Goal: Task Accomplishment & Management: Use online tool/utility

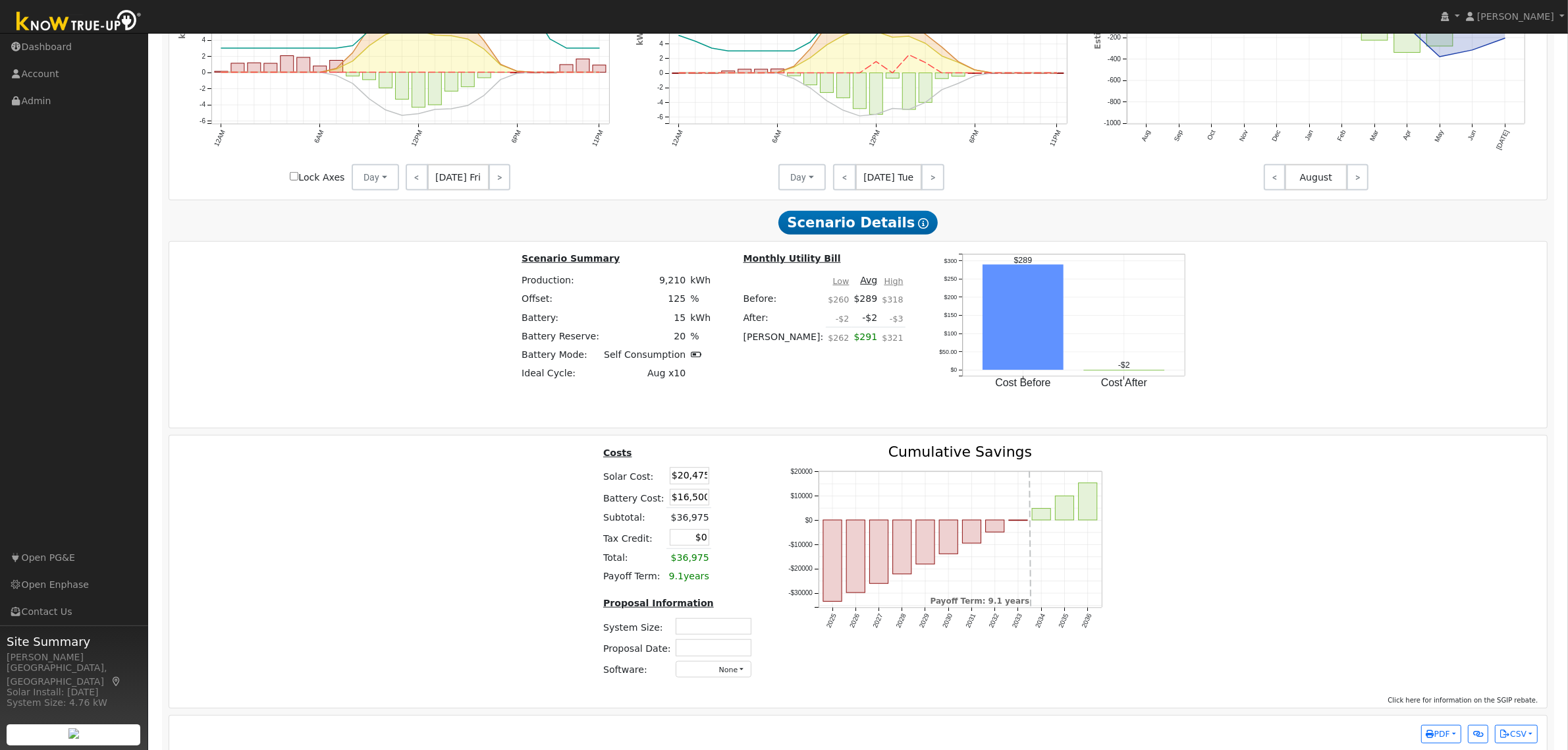
scroll to position [1245, 0]
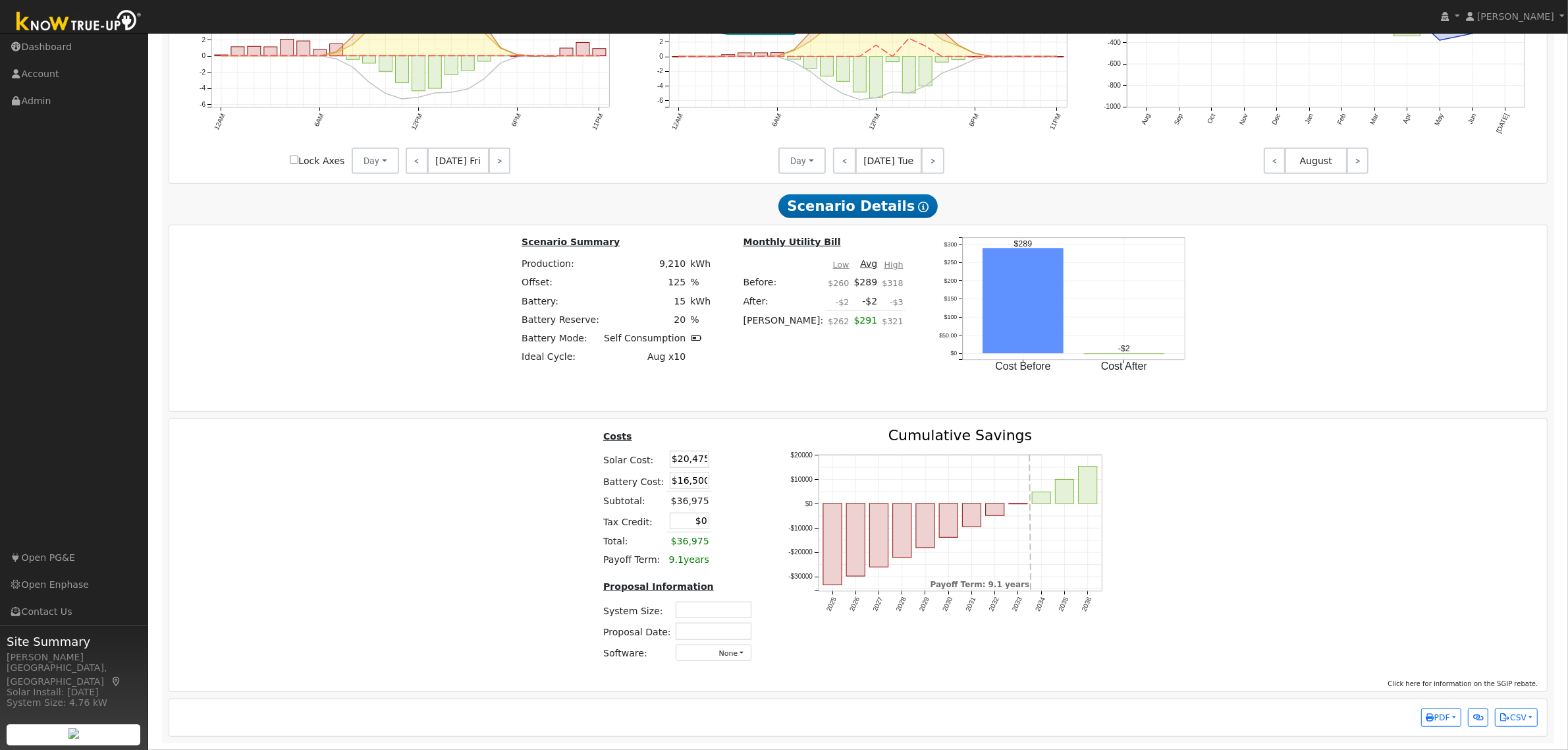
click at [723, 500] on input "text" at bounding box center [714, 609] width 76 height 17
type input "7.88"
click at [725, 500] on input "text" at bounding box center [714, 630] width 76 height 17
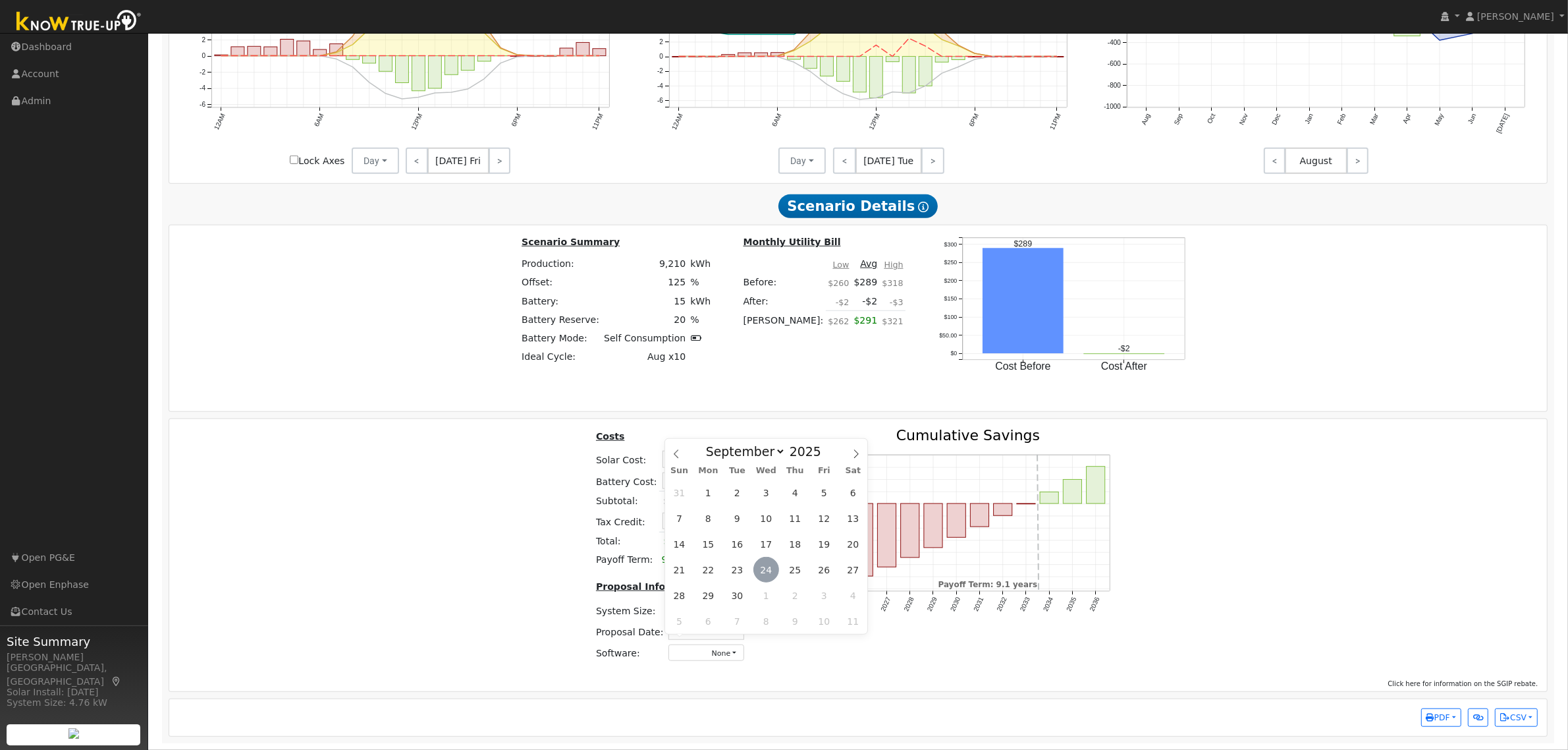
click at [763, 500] on span "24" at bounding box center [766, 569] width 25 height 25
type input "09/24/2025"
click at [717, 500] on td "None - None - Aurora Energy Toolbase OpenSolar Solo Solargraf - Other -" at bounding box center [706, 652] width 80 height 21
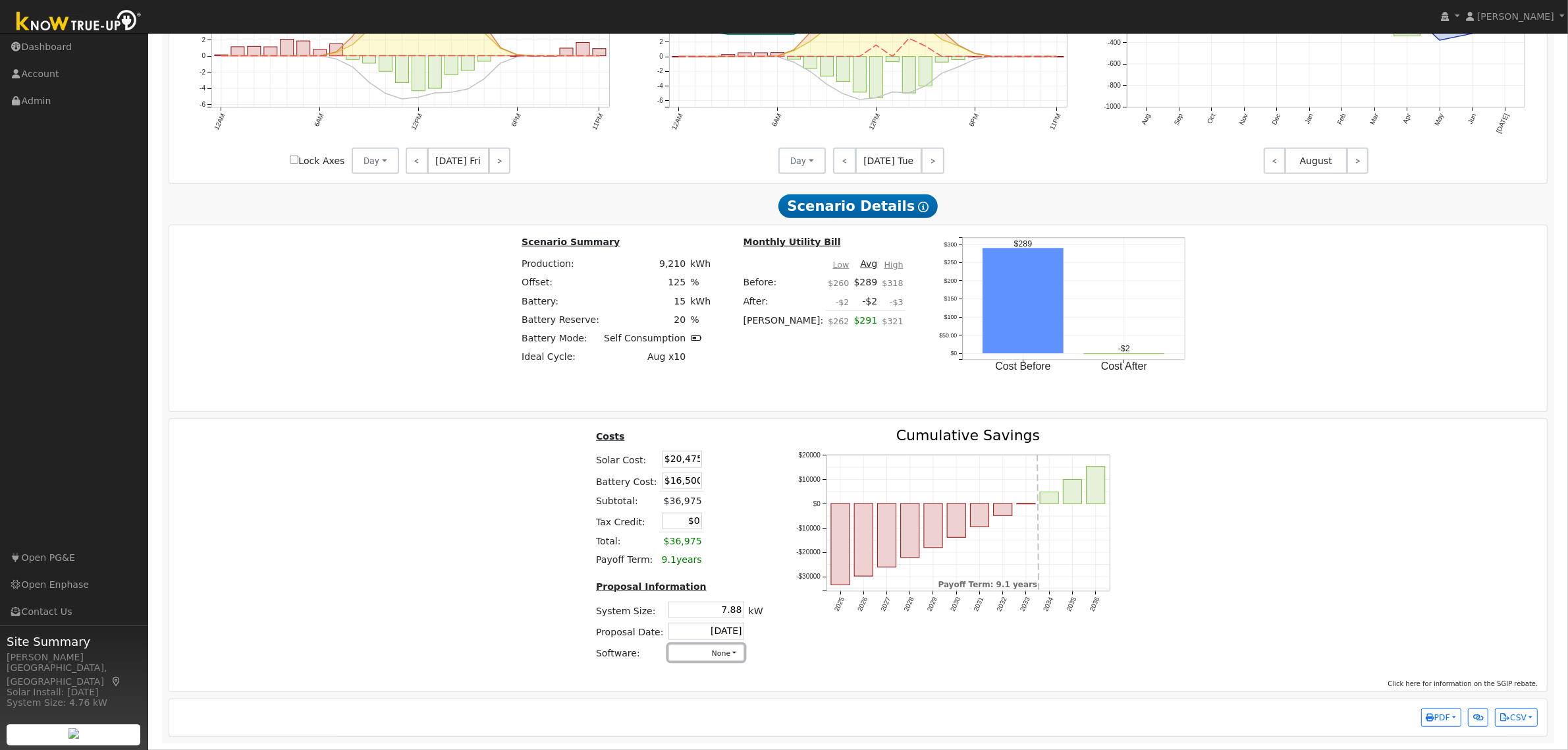
click at [713, 500] on button "None" at bounding box center [707, 652] width 76 height 17
click at [679, 500] on link "Aurora" at bounding box center [692, 535] width 94 height 19
click at [1029, 500] on div "Costs Solar Cost: $20,475 Battery Cost: $16,500 Subtotal: $36,975 Tax Credit: $…" at bounding box center [858, 550] width 1387 height 244
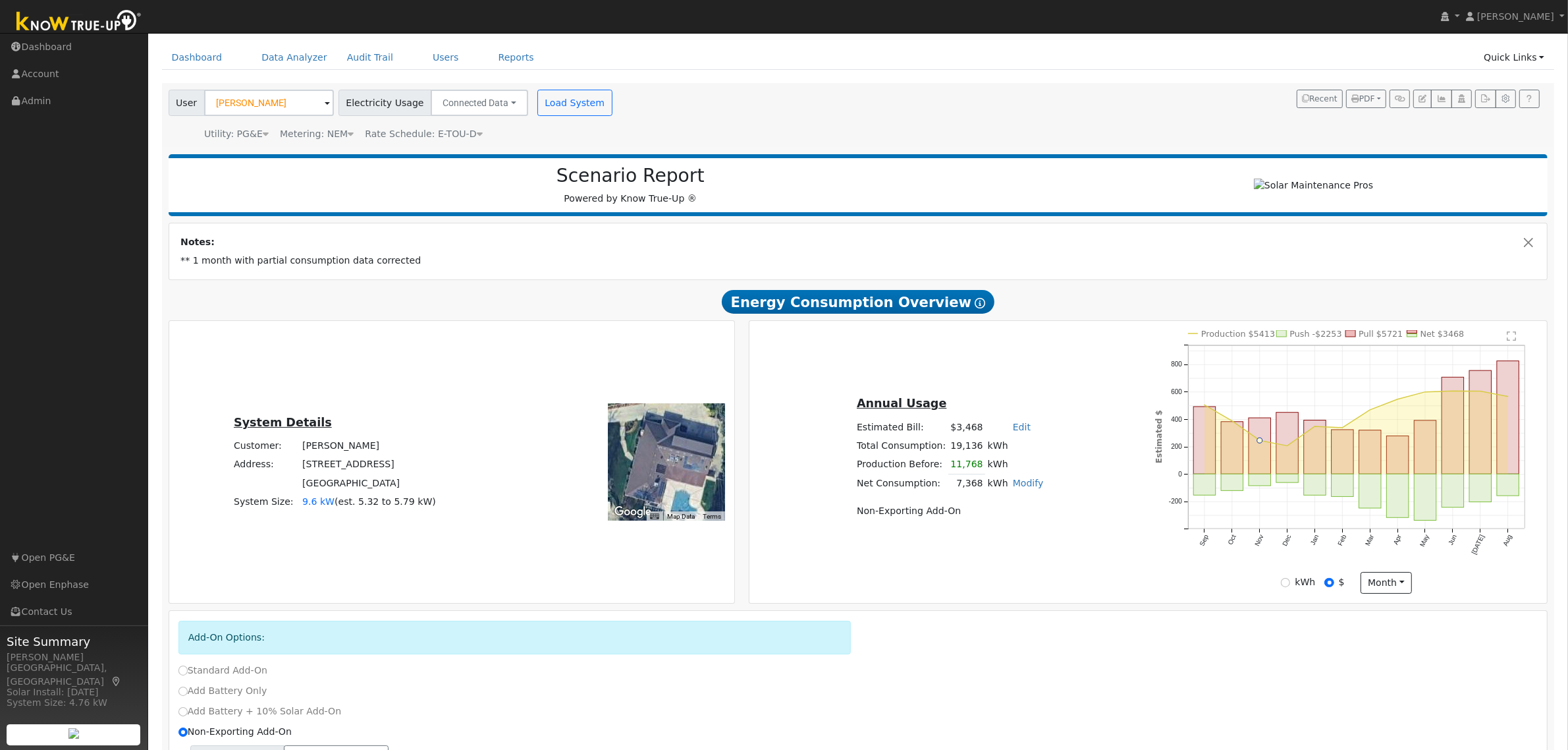
scroll to position [0, 0]
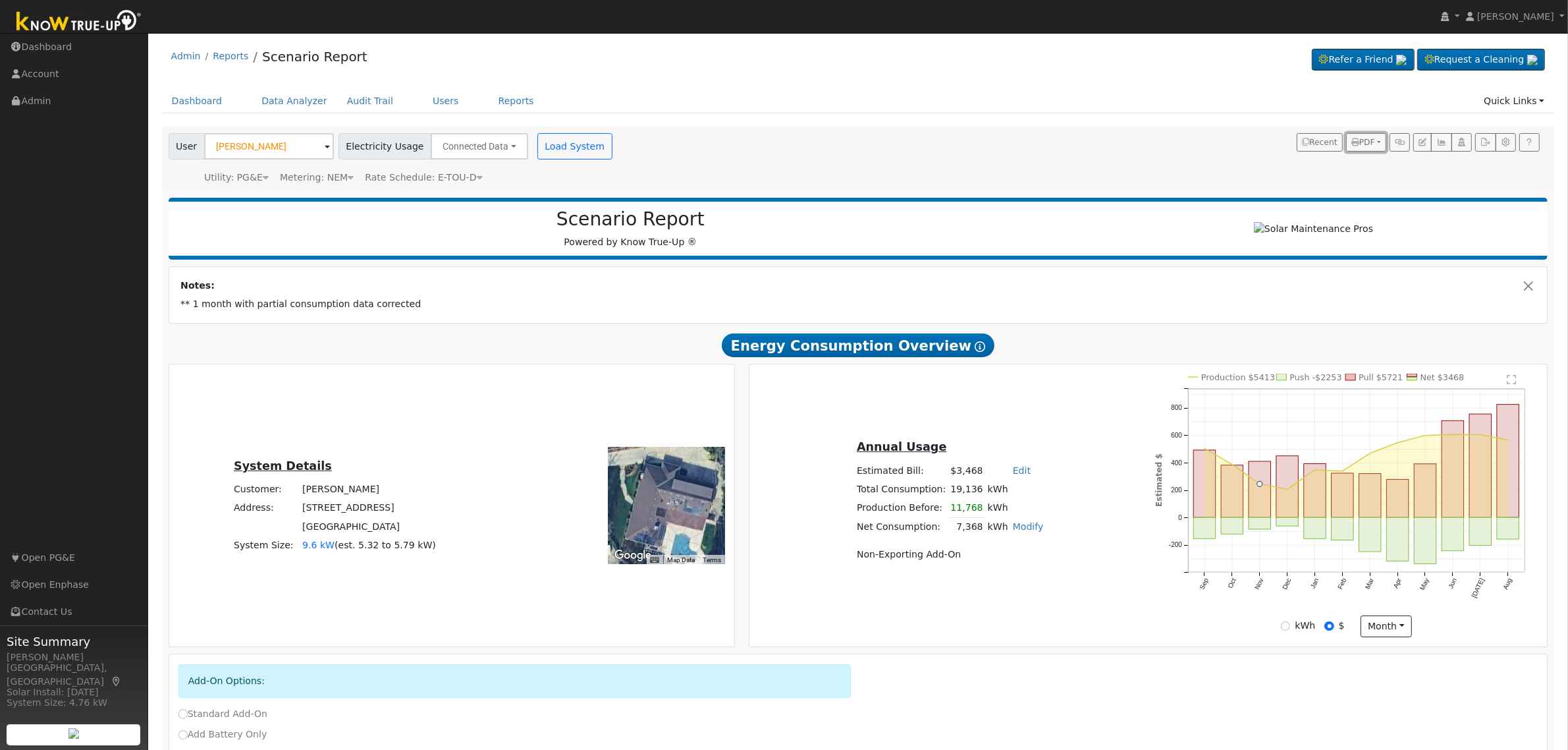
click at [1029, 144] on span "PDF" at bounding box center [1363, 142] width 23 height 9
click at [1029, 221] on link "Both" at bounding box center [1331, 226] width 108 height 19
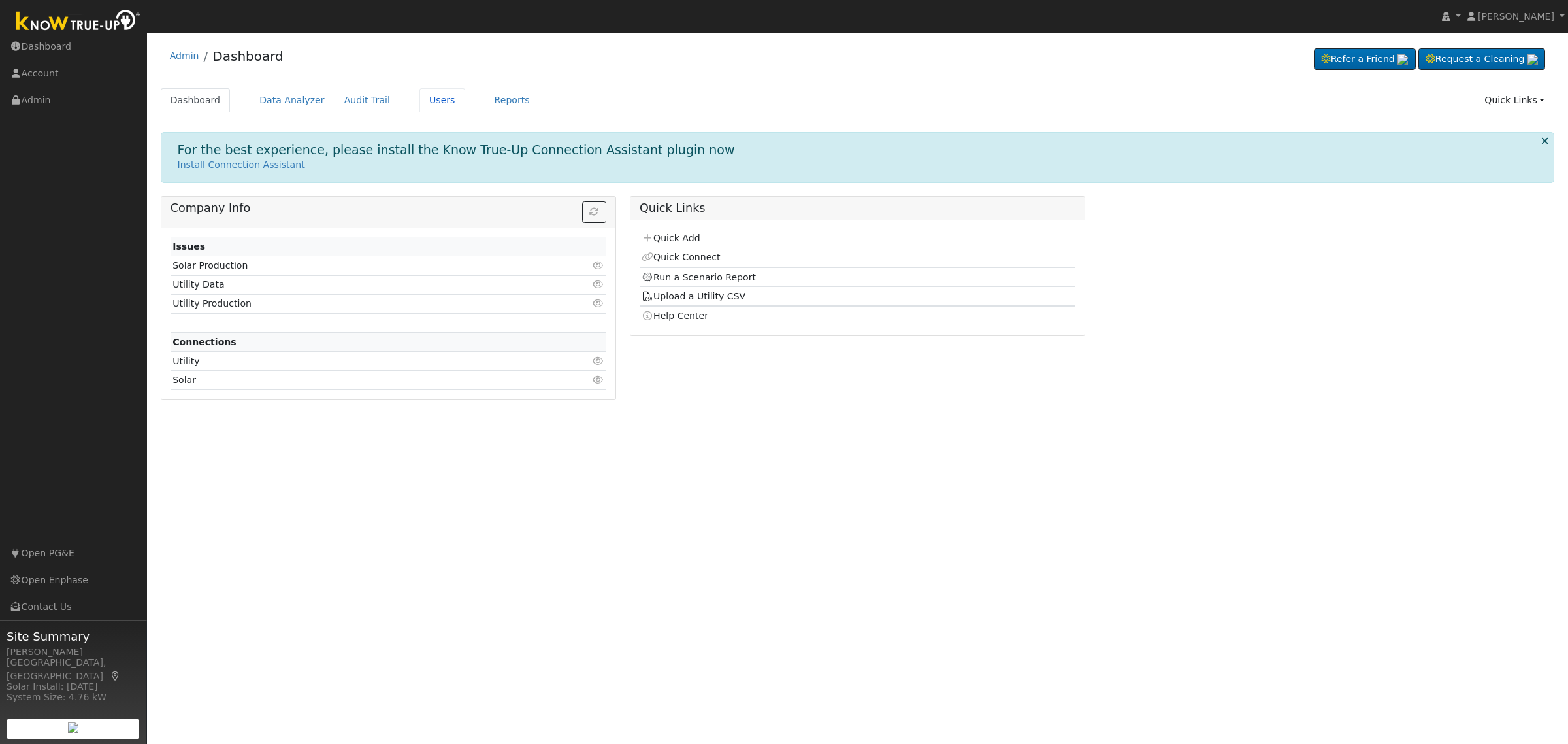
click at [419, 96] on link "Users" at bounding box center [442, 100] width 46 height 24
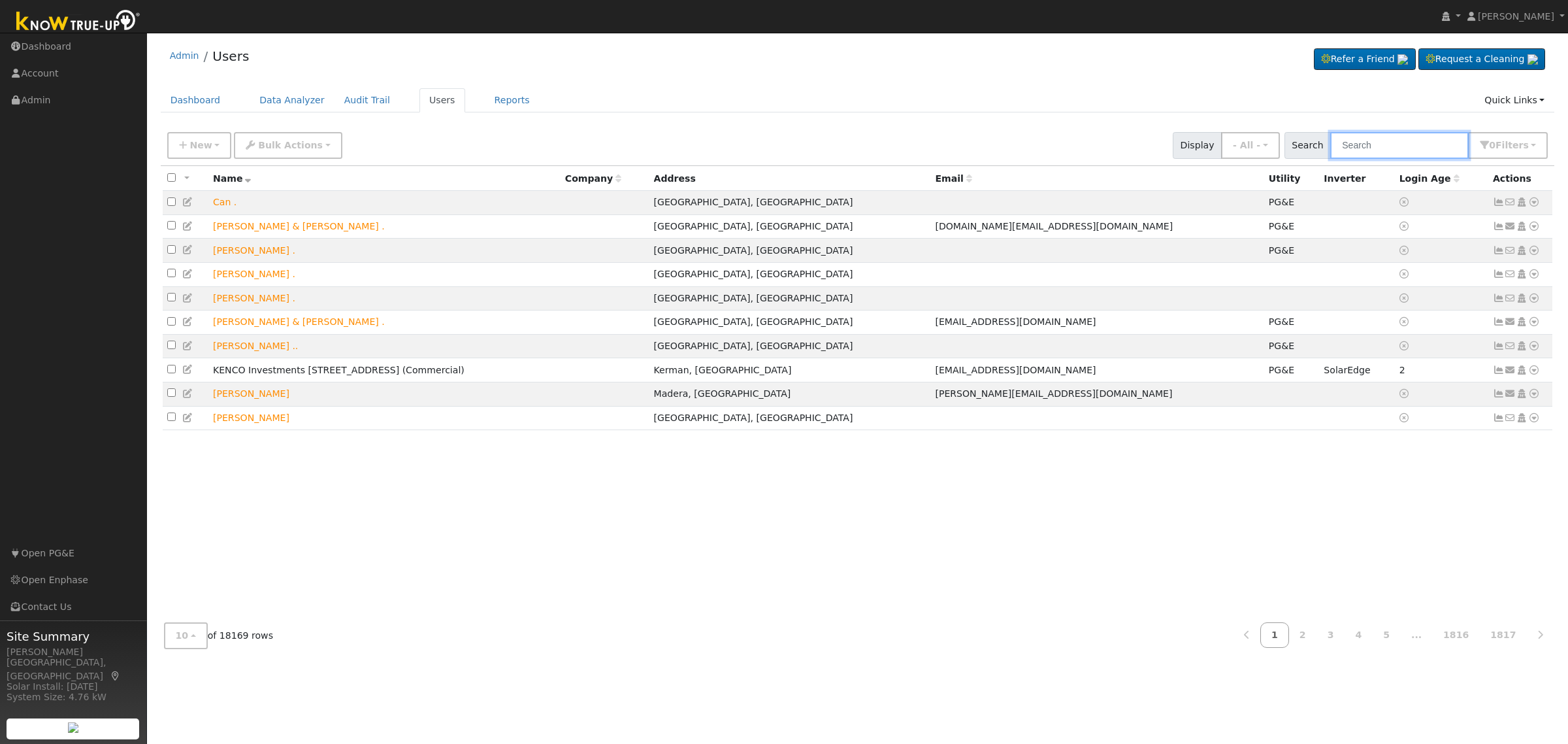
click at [1399, 158] on input "text" at bounding box center [1399, 145] width 138 height 27
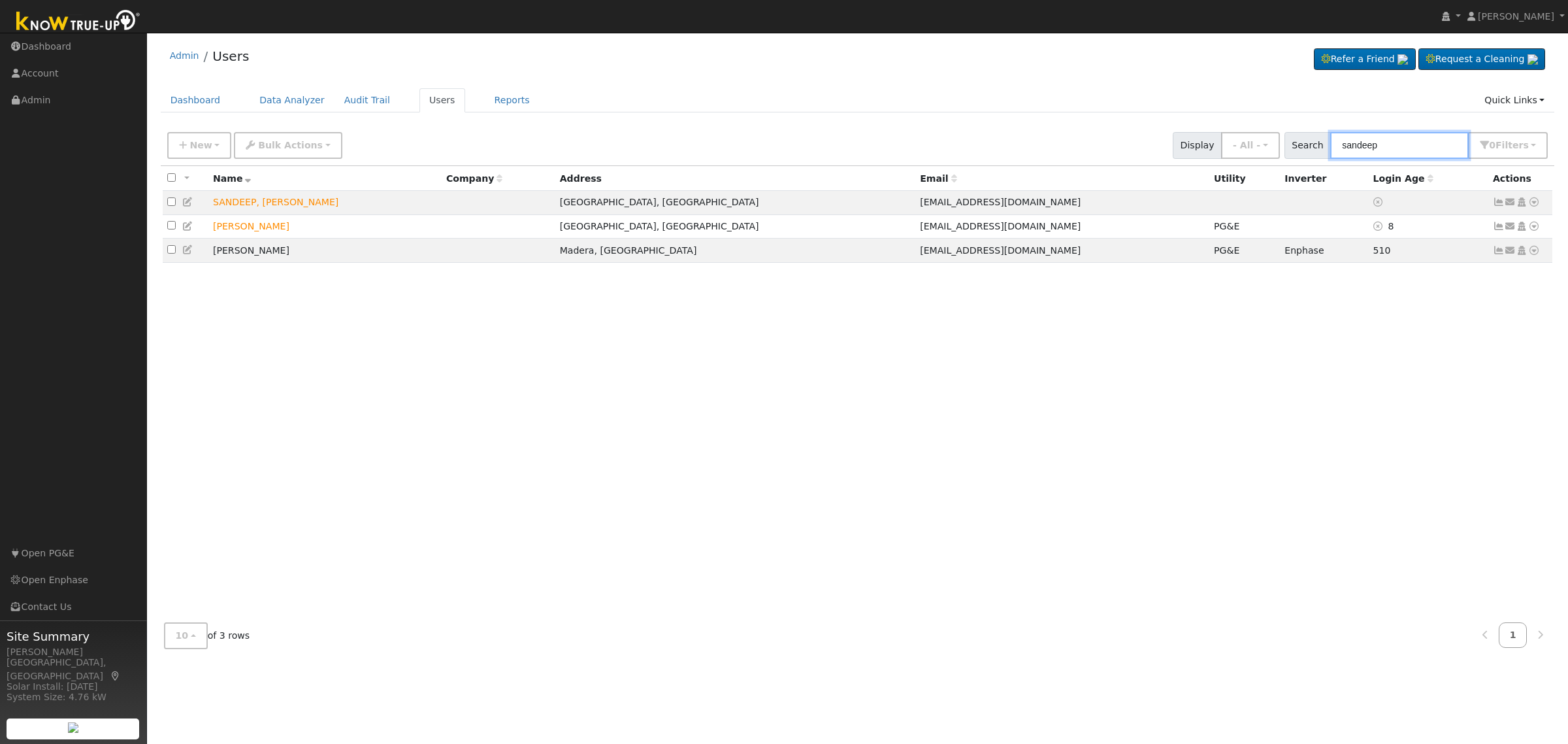
type input "sandeep"
click at [1534, 230] on icon at bounding box center [1534, 226] width 12 height 9
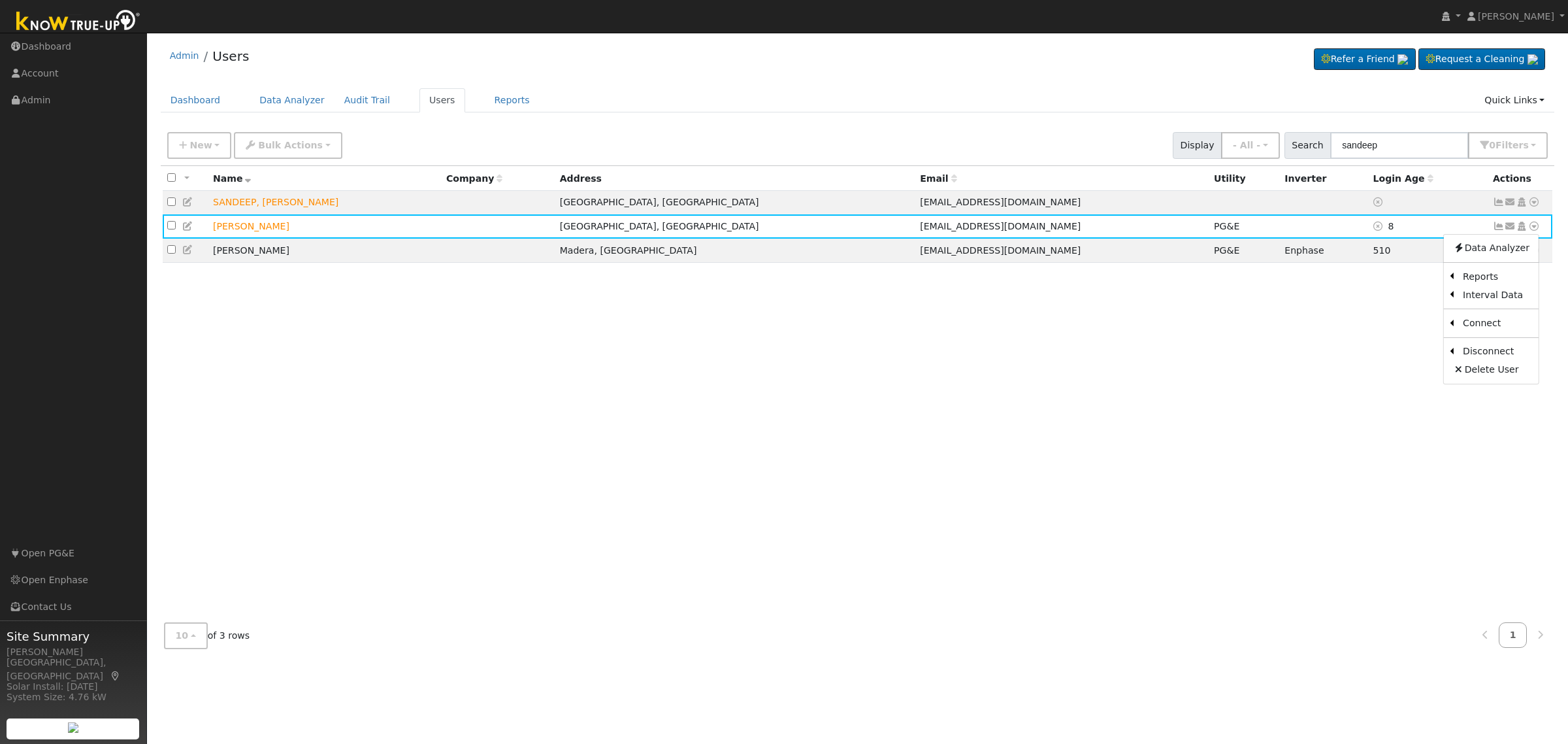
click at [0, 0] on link "Scenario" at bounding box center [0, 0] width 0 height 0
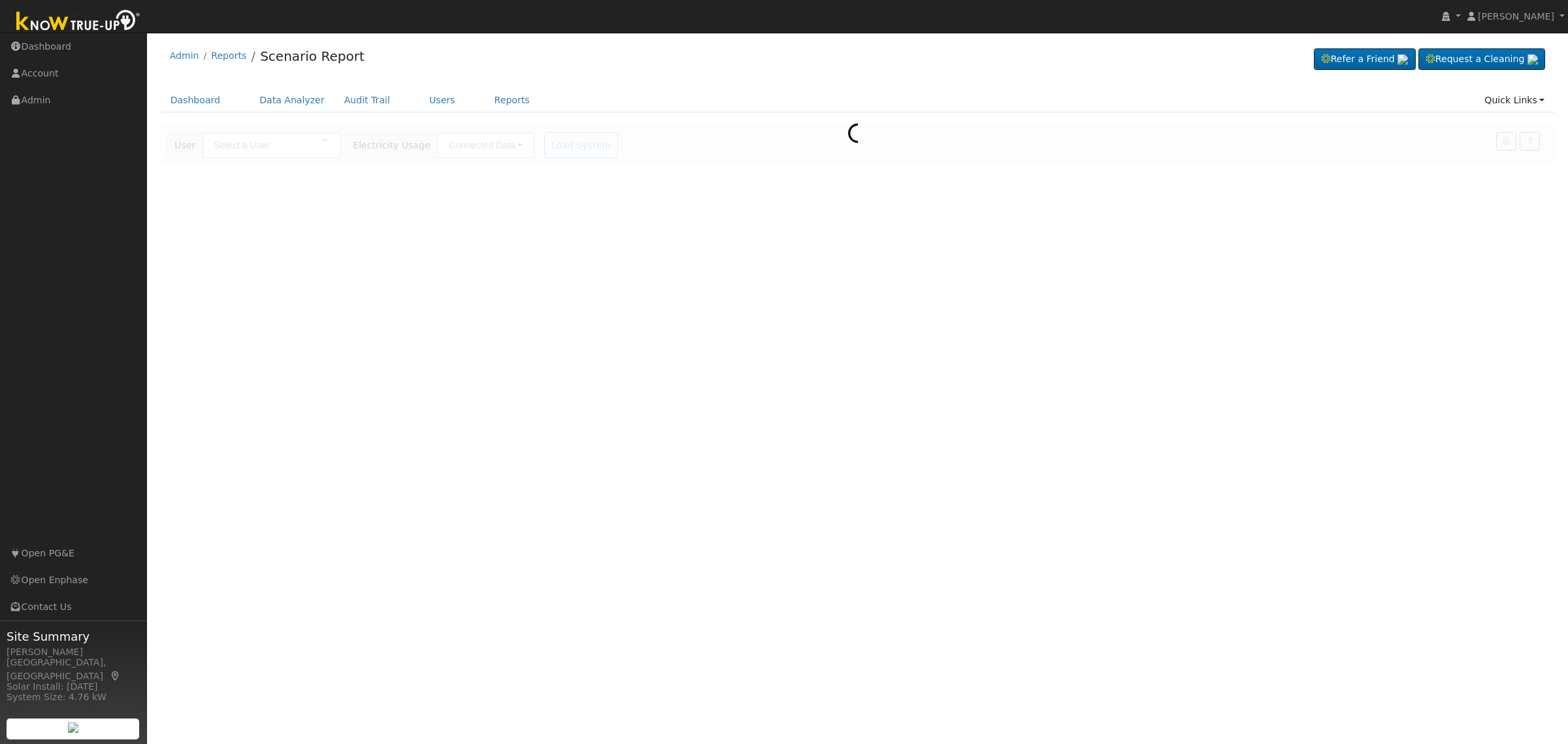
type input "Sandeep Gill"
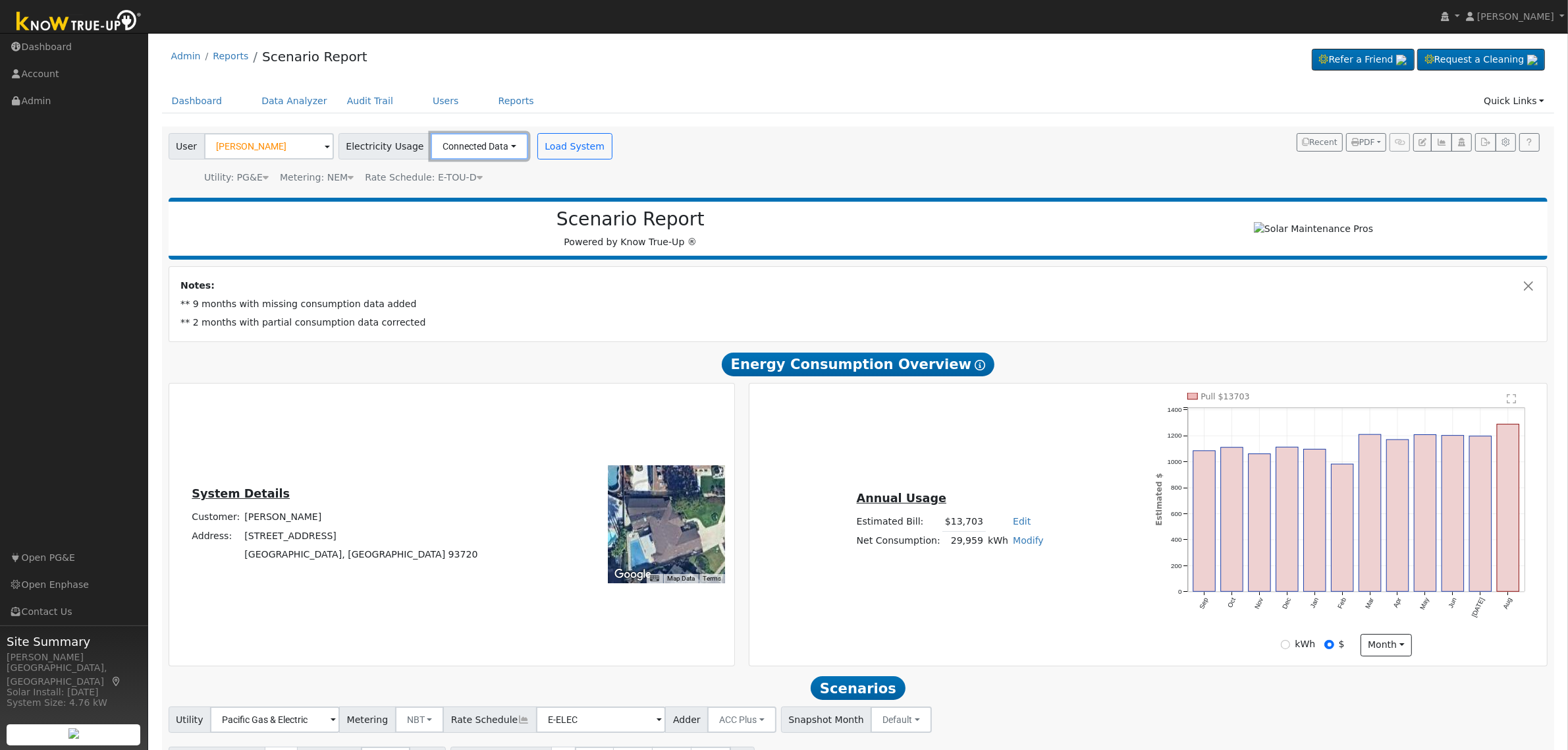
click at [468, 144] on button "Connected Data" at bounding box center [479, 146] width 98 height 26
click at [472, 195] on link "Estimated Data" at bounding box center [480, 194] width 94 height 19
type input "18000"
click at [768, 137] on button "Load System" at bounding box center [772, 146] width 75 height 26
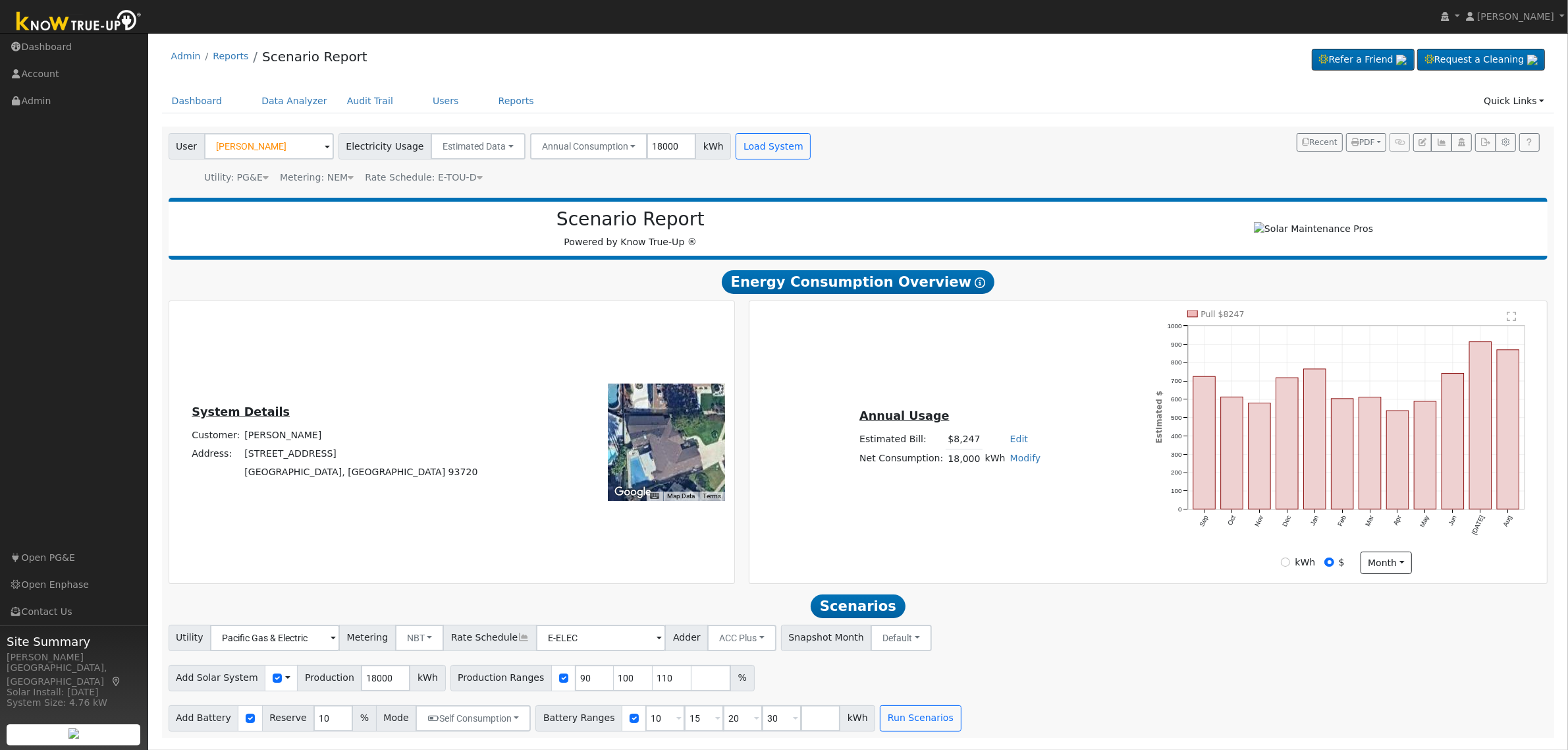
scroll to position [1, 0]
click at [575, 677] on input "90" at bounding box center [595, 678] width 39 height 26
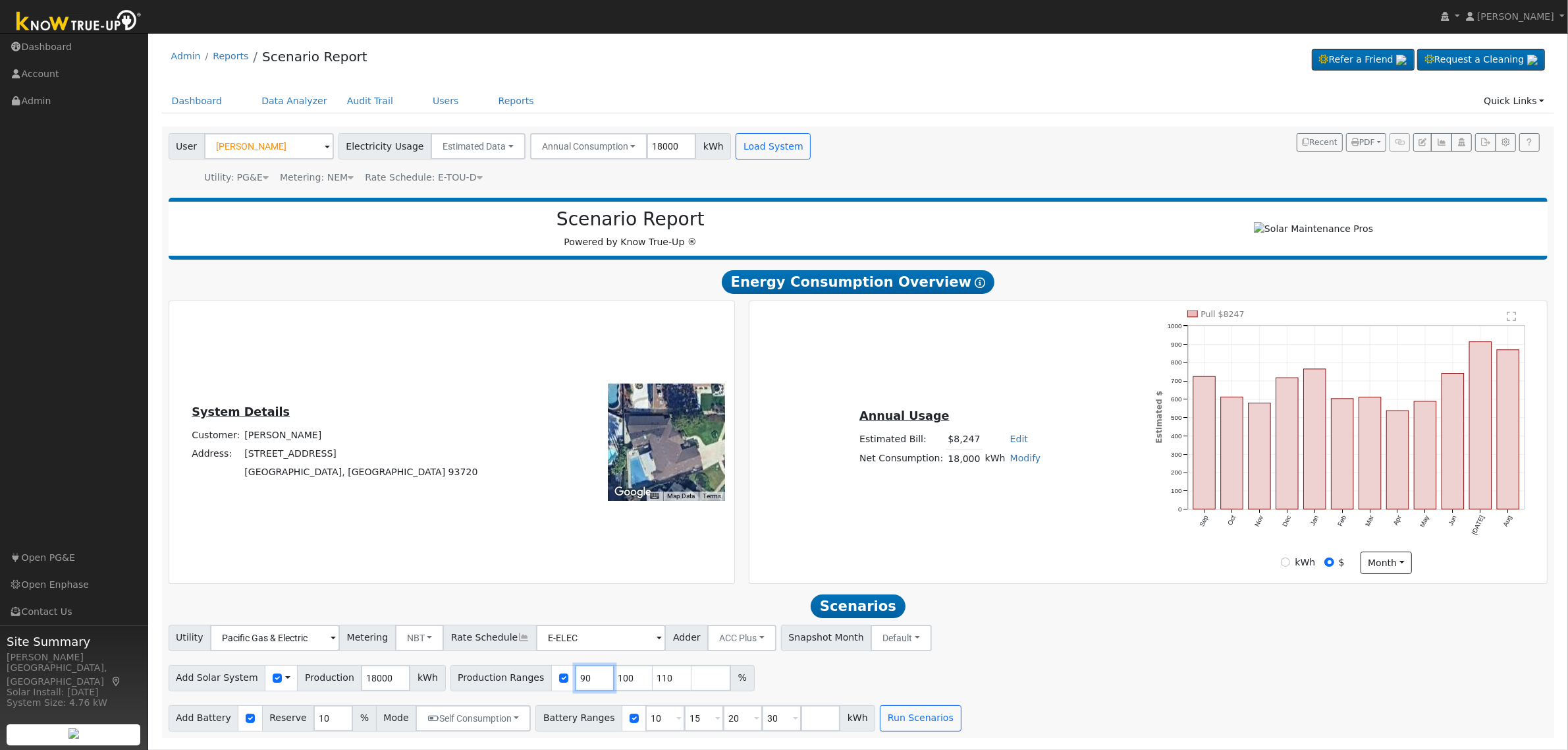
type input "100"
type input "110"
click at [575, 677] on input "100" at bounding box center [595, 678] width 39 height 26
type input "110"
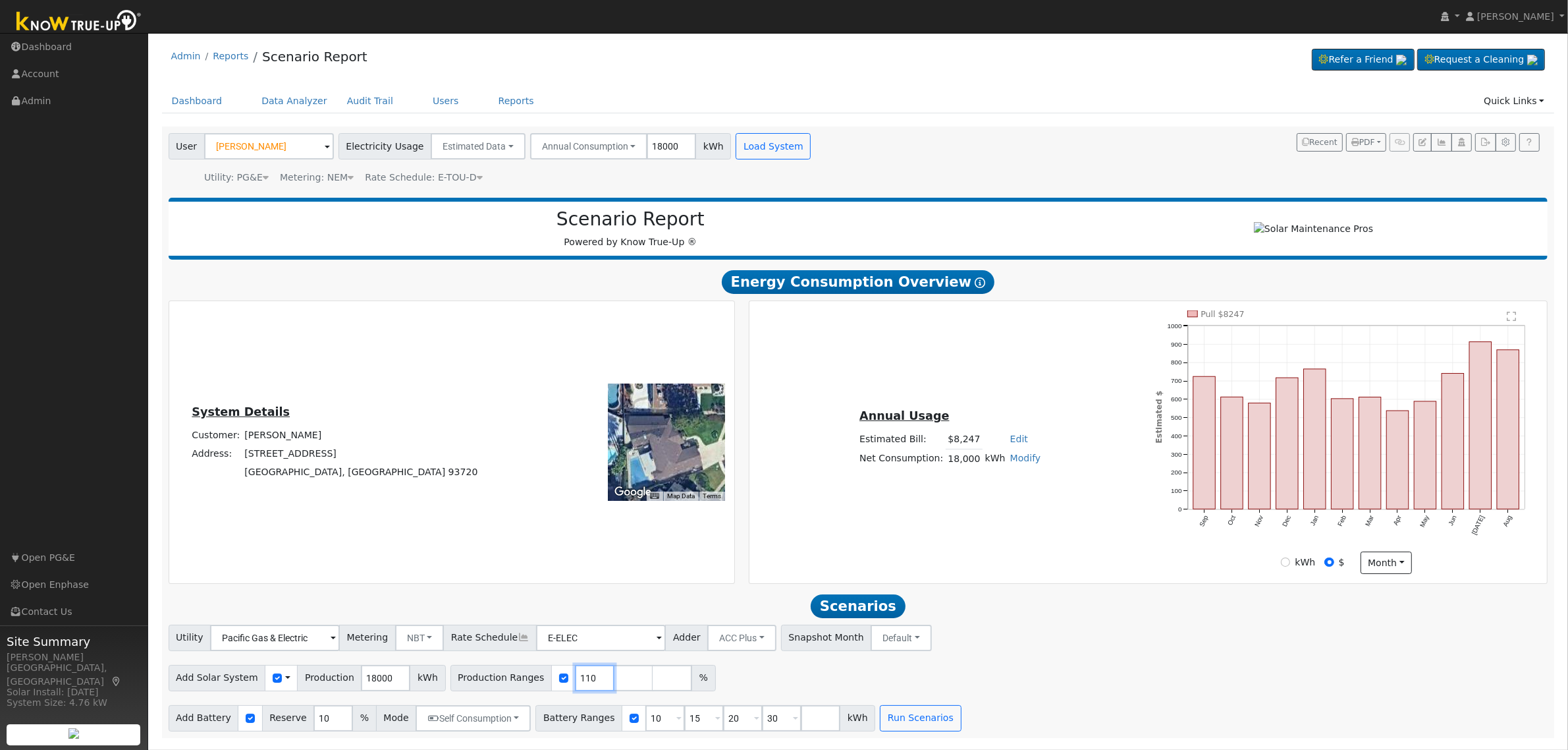
click at [575, 677] on input "110" at bounding box center [595, 678] width 39 height 26
type input "127.67"
click at [645, 731] on input "10" at bounding box center [665, 718] width 39 height 26
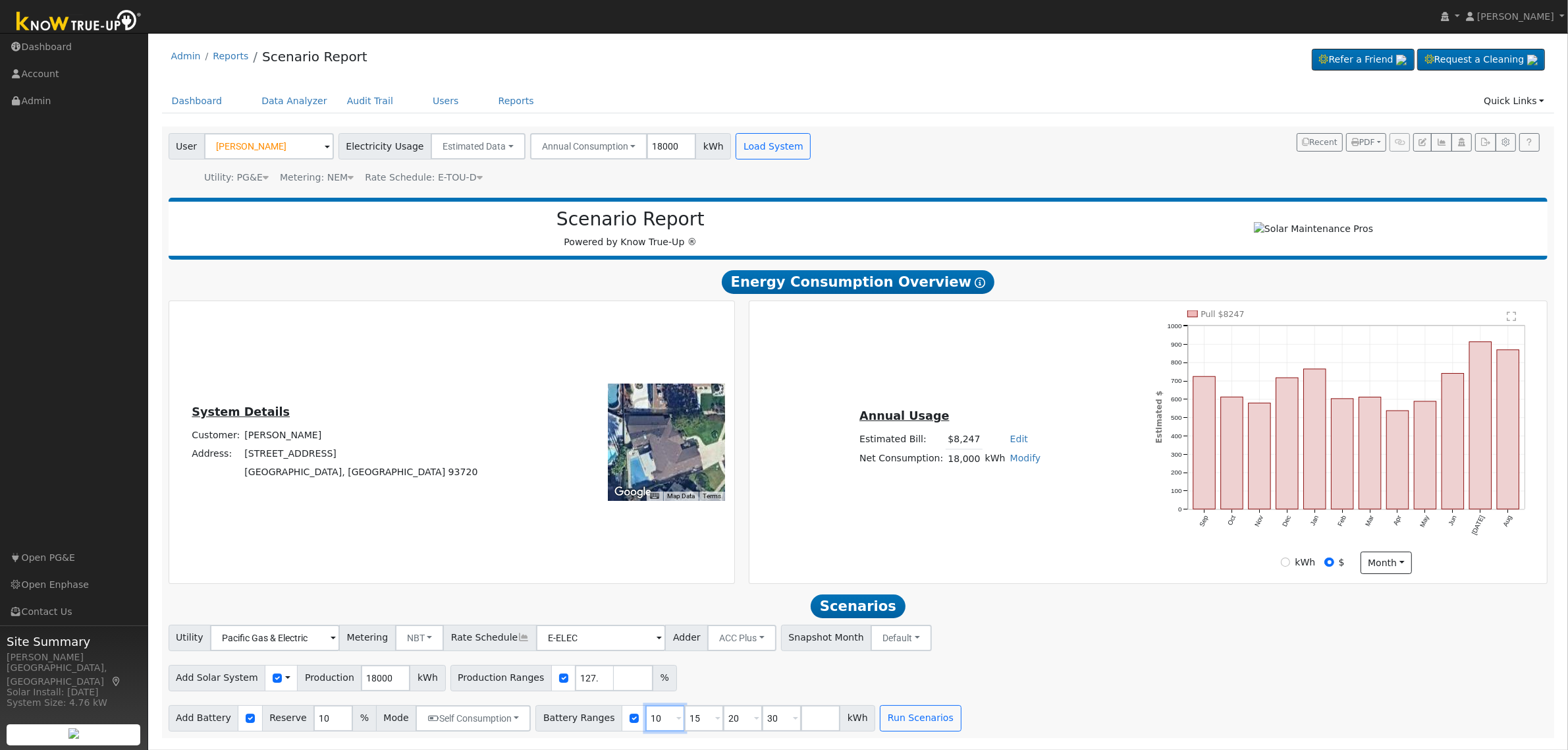
click at [645, 731] on input "10" at bounding box center [665, 718] width 39 height 26
type input "15"
type input "20"
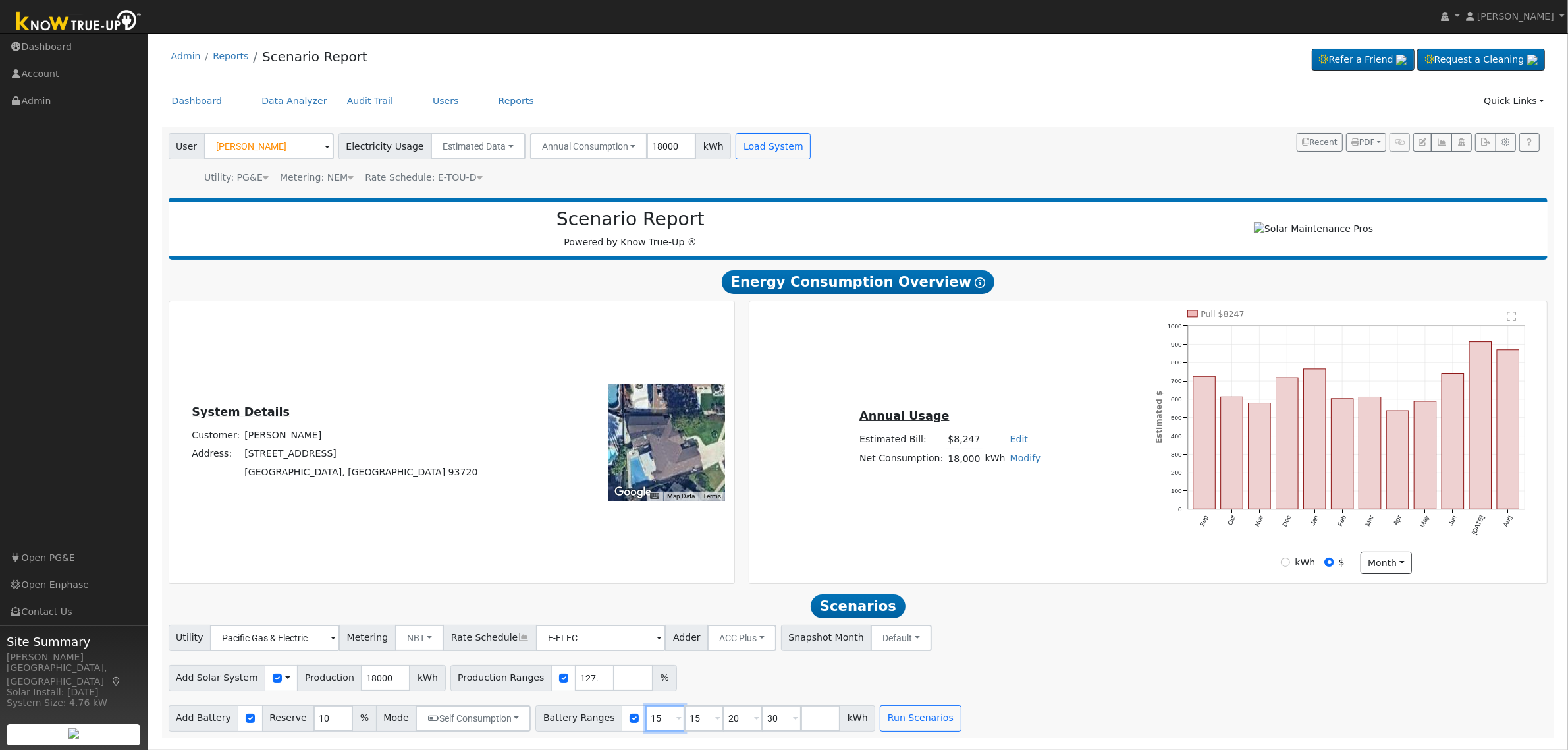
type input "30"
click at [645, 731] on input "15" at bounding box center [665, 718] width 39 height 26
type input "20"
type input "30"
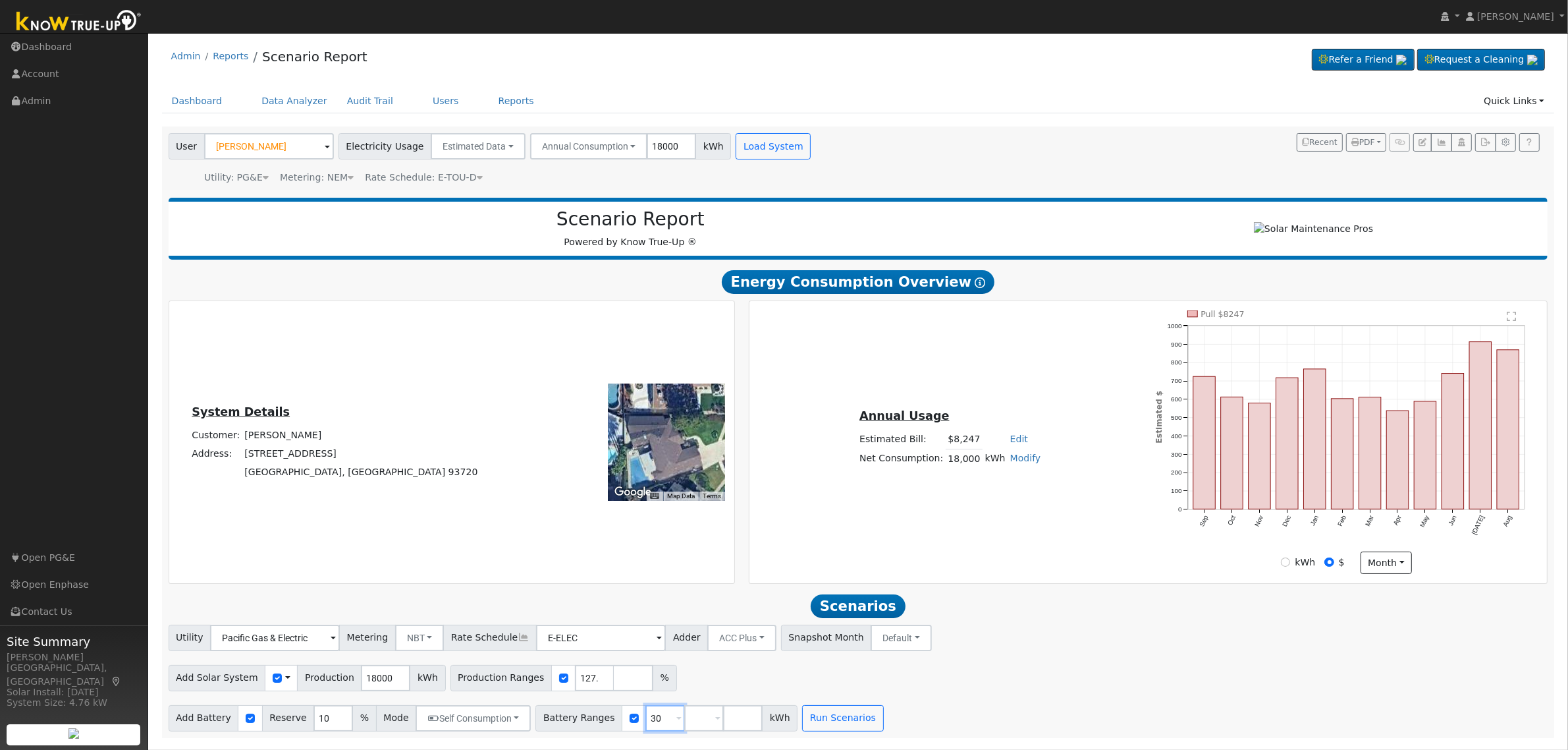
click at [645, 731] on input "30" at bounding box center [665, 718] width 39 height 26
click at [645, 731] on input "number" at bounding box center [665, 718] width 39 height 26
click at [313, 718] on input "10" at bounding box center [333, 718] width 39 height 26
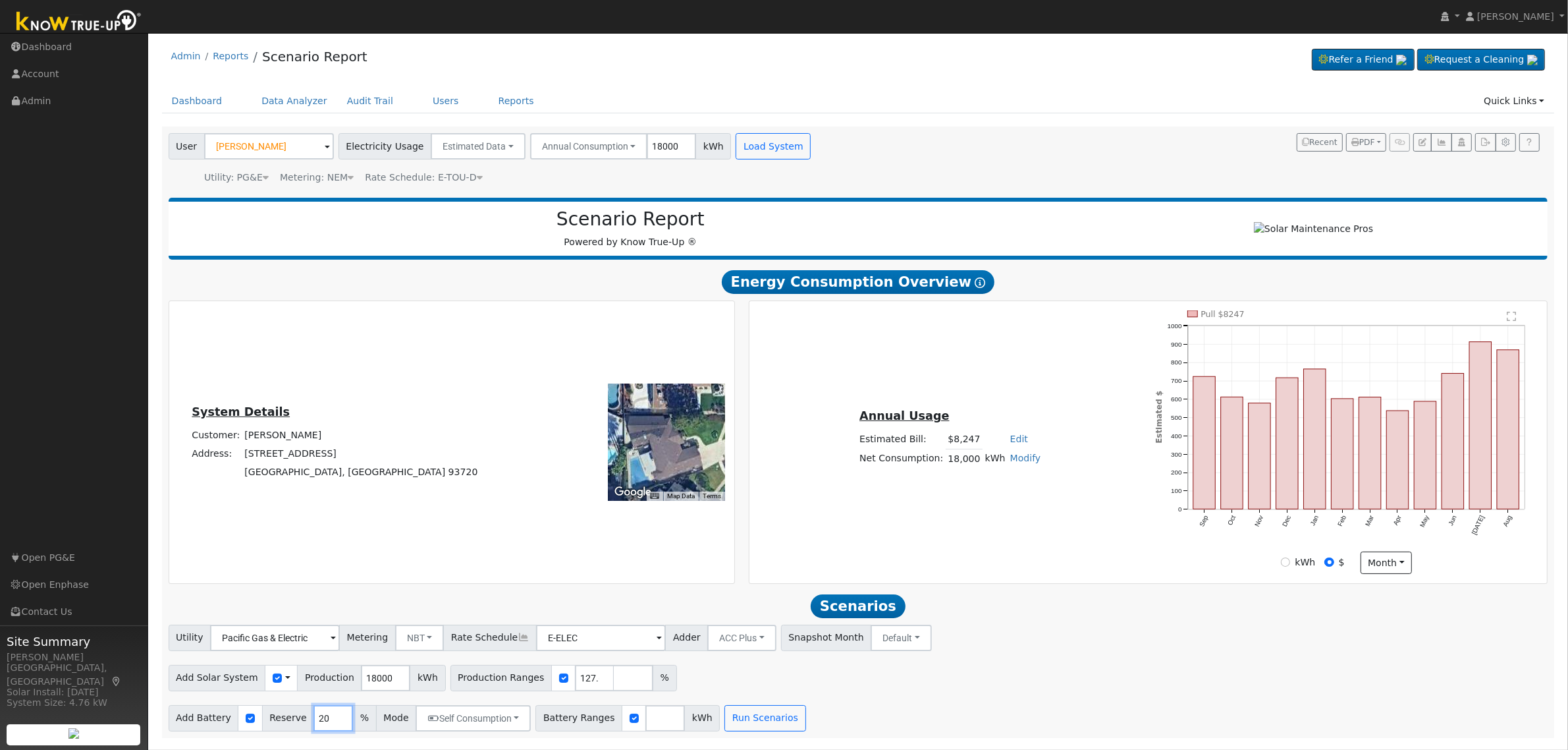
type input "20"
click at [645, 724] on input "number" at bounding box center [665, 718] width 39 height 26
type input "30"
click at [868, 715] on div "Add Battery Reserve 20 % Mode Self Consumption Self Consumption Peak Savings AC…" at bounding box center [858, 716] width 1384 height 31
click at [784, 720] on button "Run Scenarios" at bounding box center [804, 718] width 81 height 26
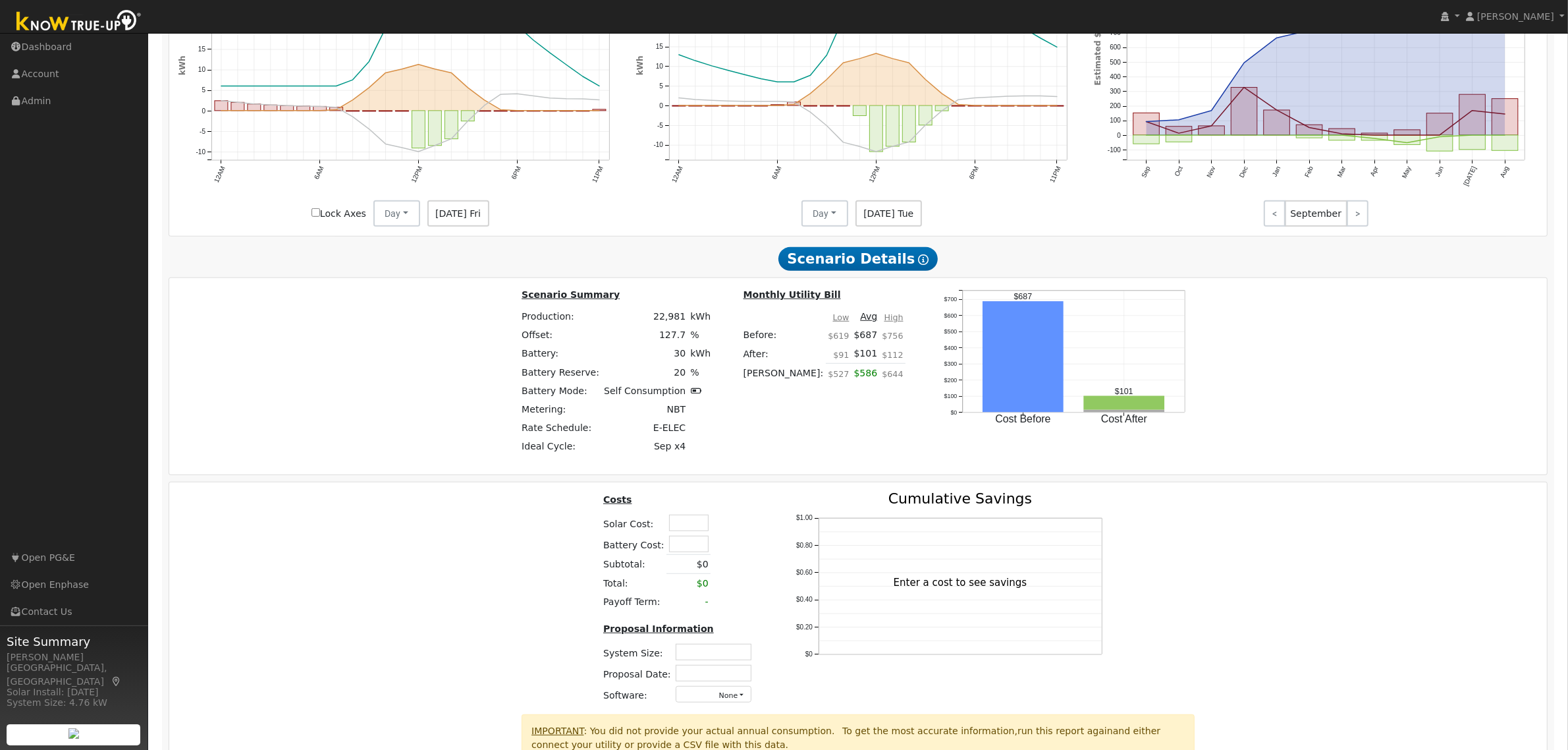
scroll to position [973, 0]
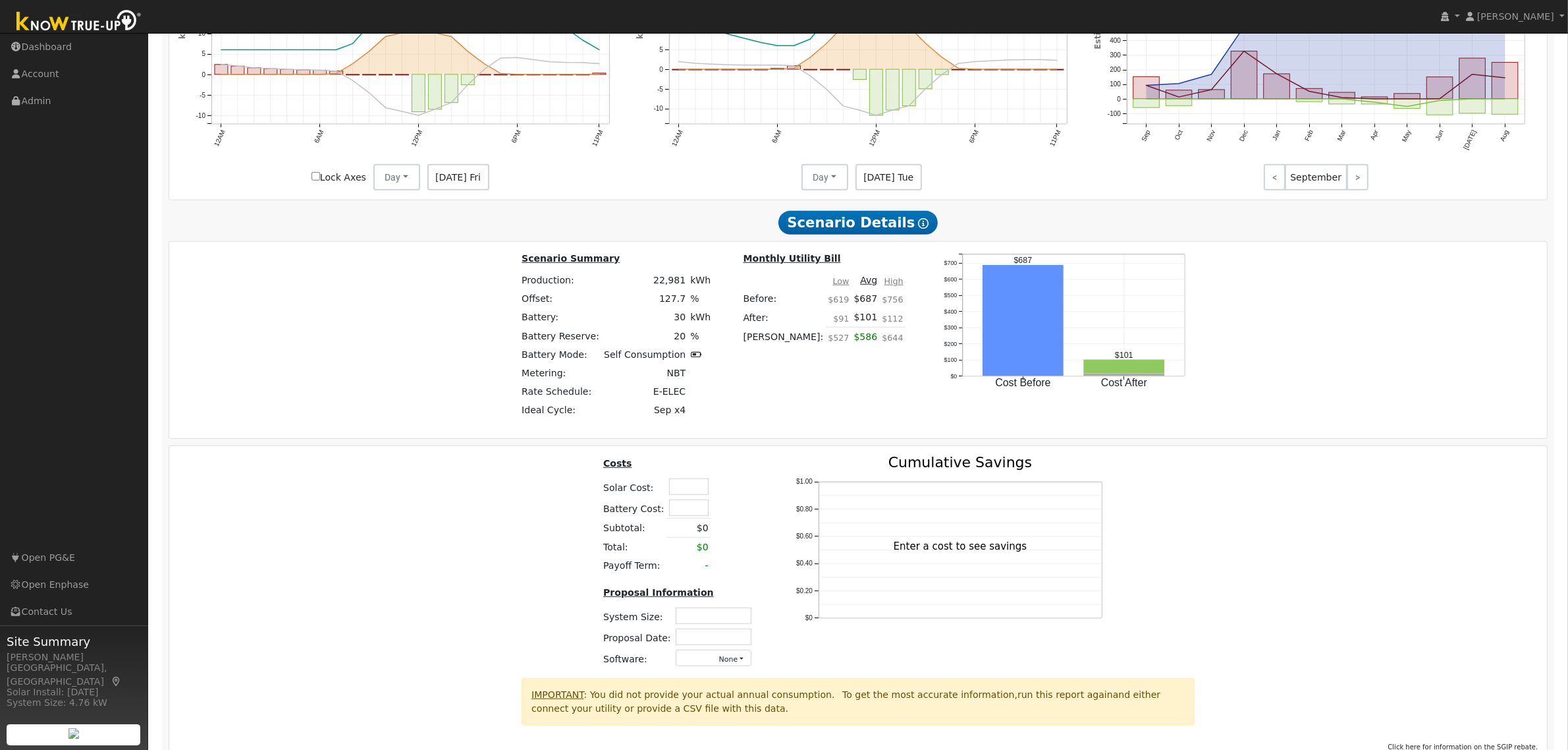
click at [689, 494] on input "text" at bounding box center [688, 486] width 39 height 17
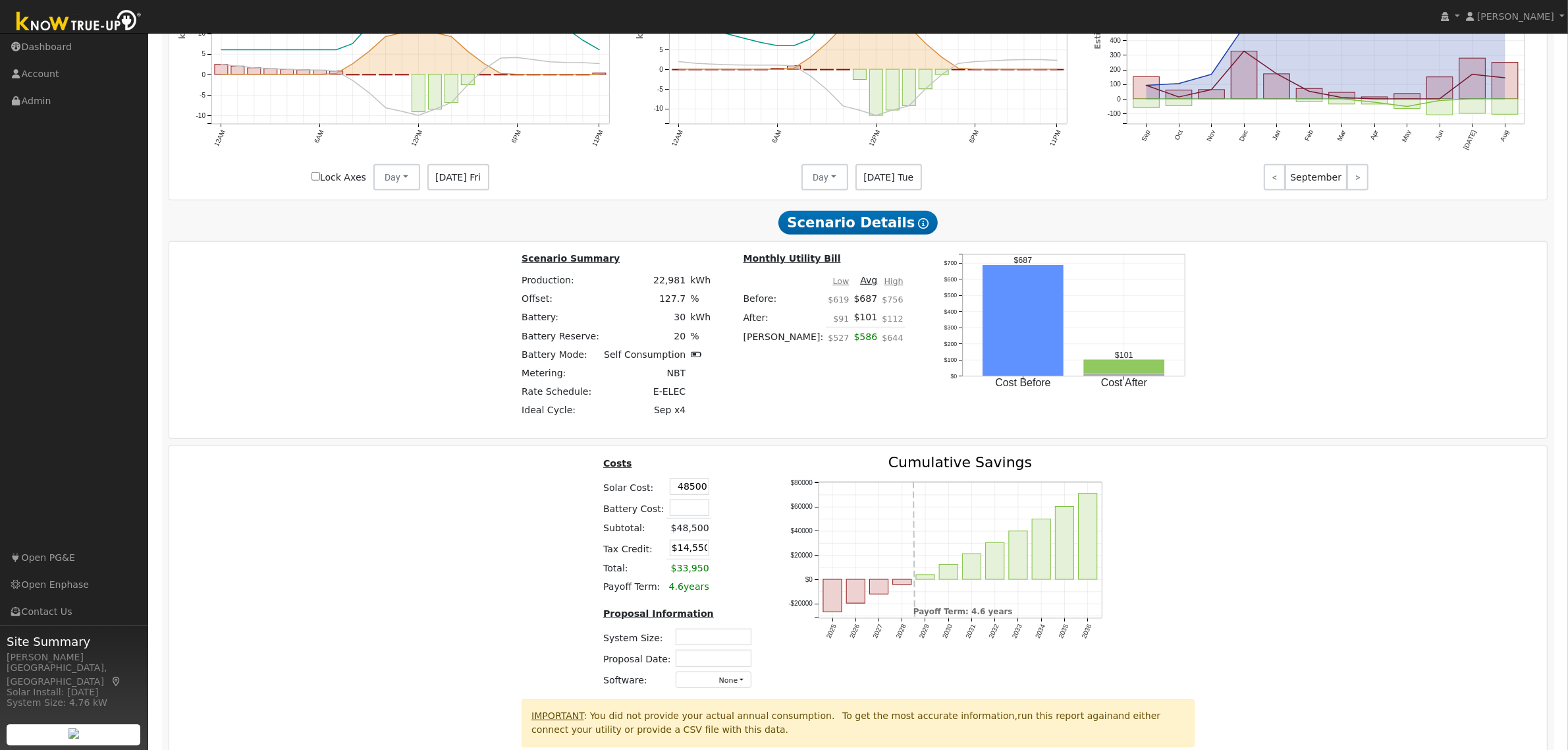
click at [481, 535] on div "Costs Solar Cost: 48500 Battery Cost: Subtotal: $48,500 Tax Credit: $14,550 Tot…" at bounding box center [858, 577] width 1387 height 244
type input "$48,500"
click at [673, 552] on input "$14,550" at bounding box center [689, 547] width 39 height 17
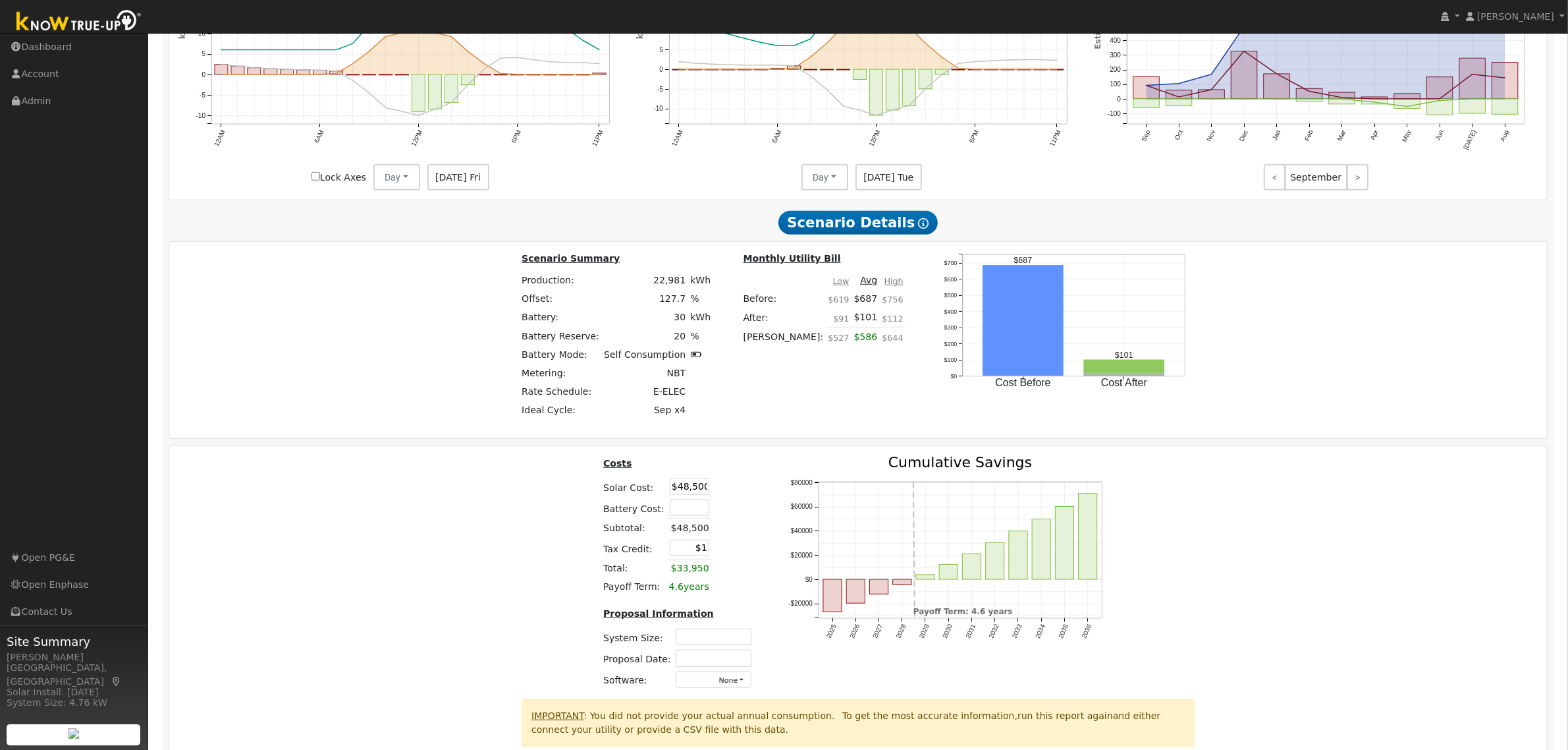
click at [487, 538] on div "Costs Solar Cost: $48,500 Battery Cost: Subtotal: $48,500 Tax Credit: $1 Total:…" at bounding box center [858, 577] width 1387 height 244
click at [686, 555] on input "$1" at bounding box center [689, 547] width 39 height 17
type input "$0"
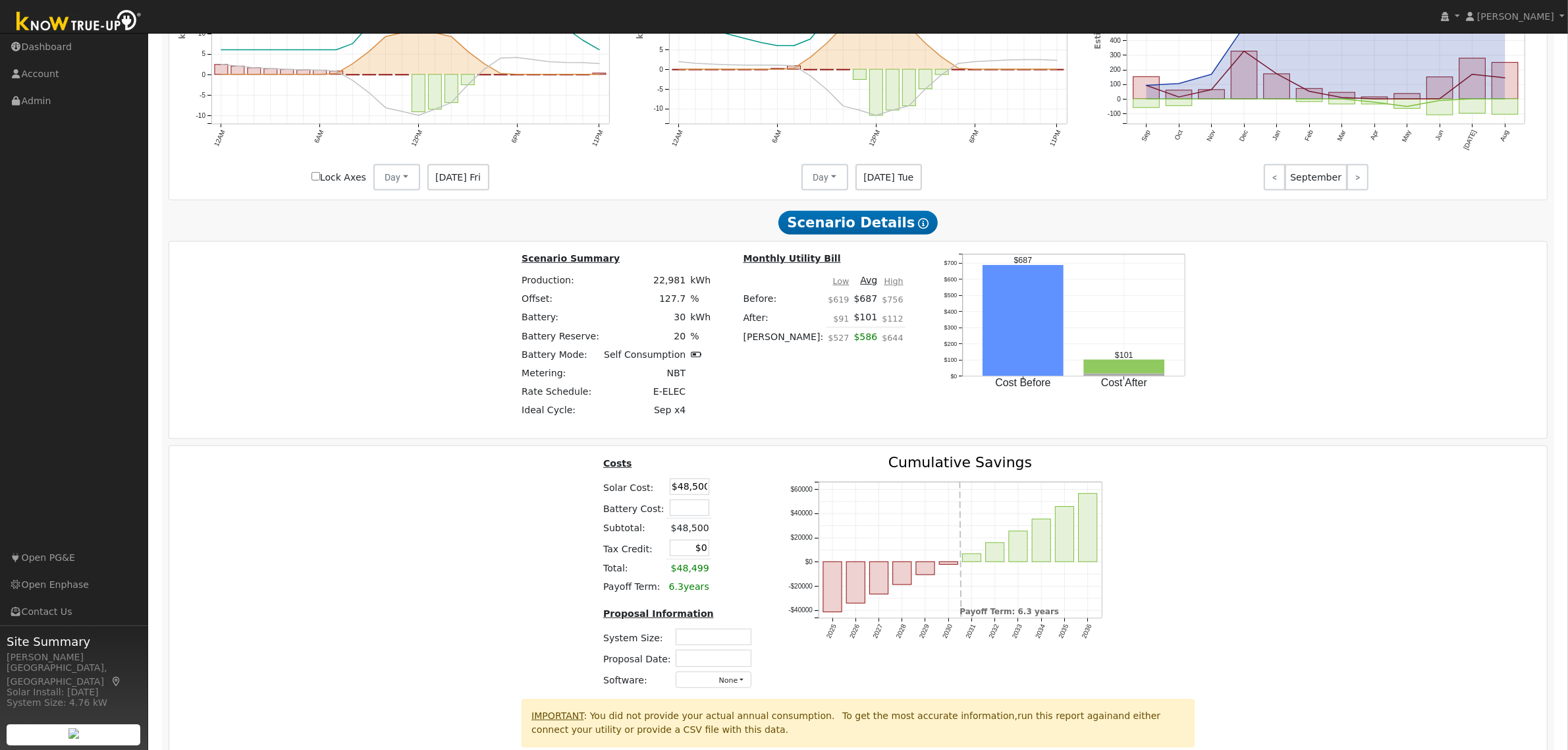
click at [455, 525] on div "Costs Solar Cost: $48,500 Battery Cost: Subtotal: $48,500 Tax Credit: $0 Total:…" at bounding box center [858, 577] width 1387 height 244
click at [1329, 547] on div "Costs Solar Cost: $48,500 Battery Cost: Subtotal: $48,500 Tax Credit: $0 Total:…" at bounding box center [858, 577] width 1387 height 244
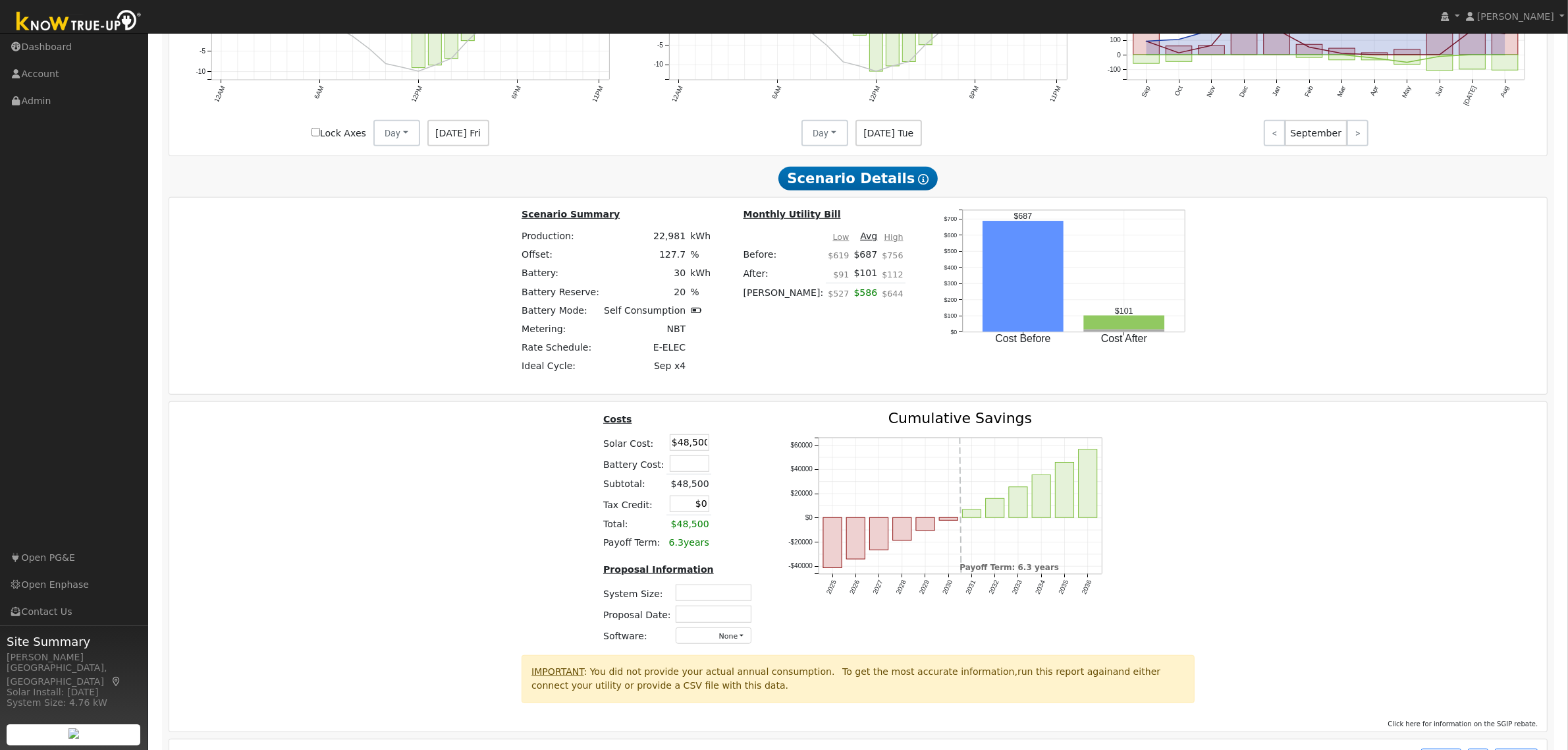
scroll to position [1055, 0]
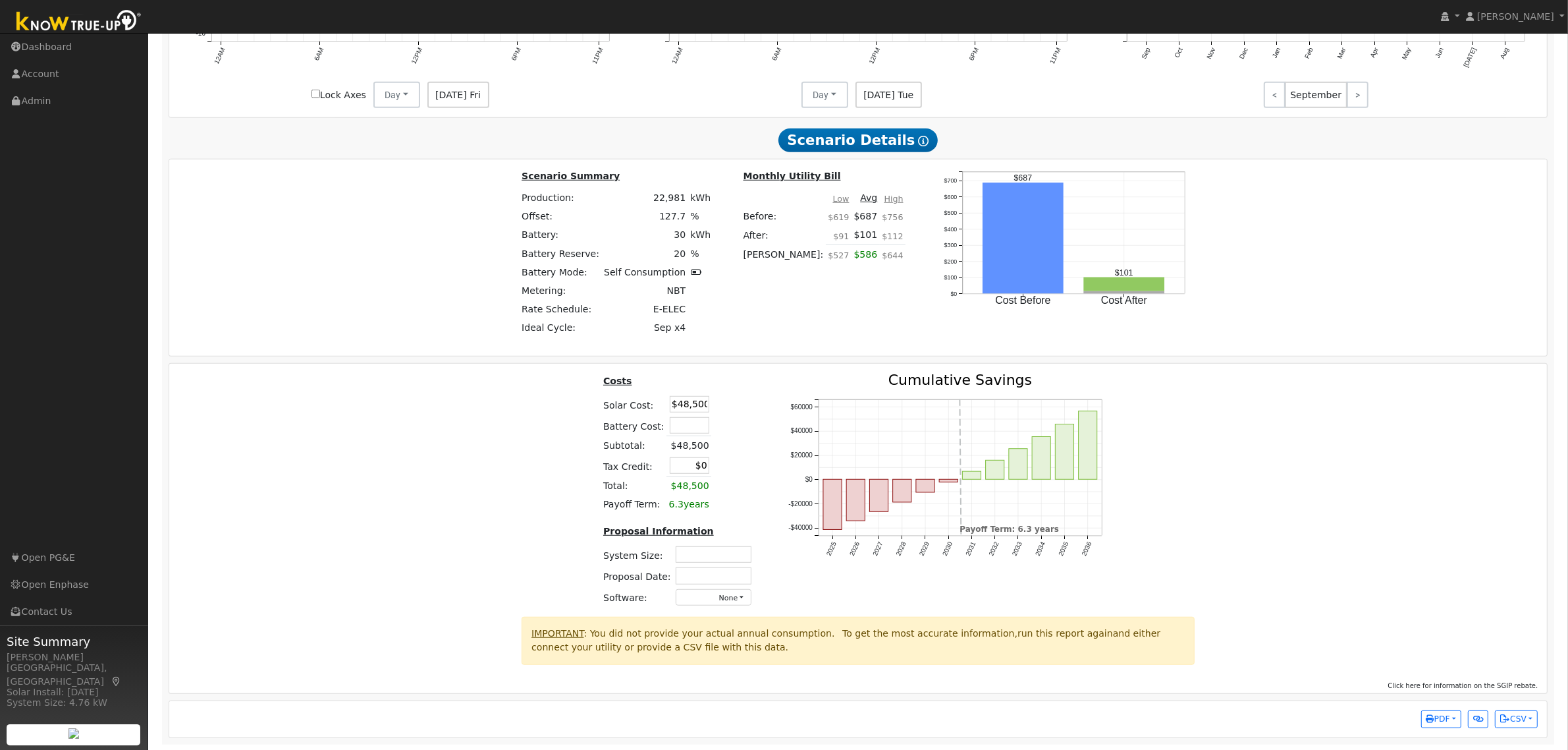
click at [699, 562] on input "text" at bounding box center [714, 554] width 76 height 17
type input "16.60"
click at [702, 584] on input "text" at bounding box center [714, 575] width 76 height 17
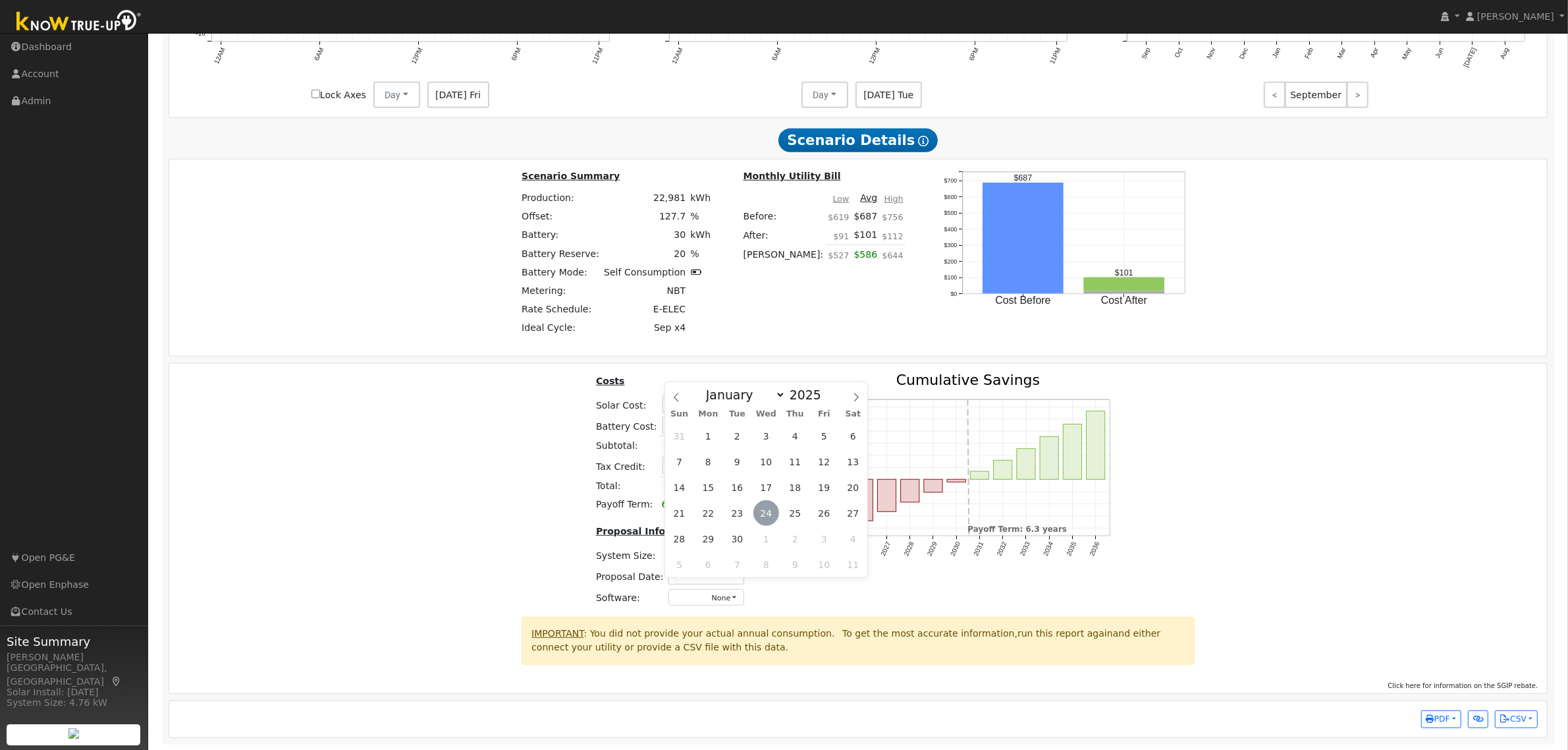
click at [770, 511] on span "24" at bounding box center [766, 513] width 25 height 25
type input "[DATE]"
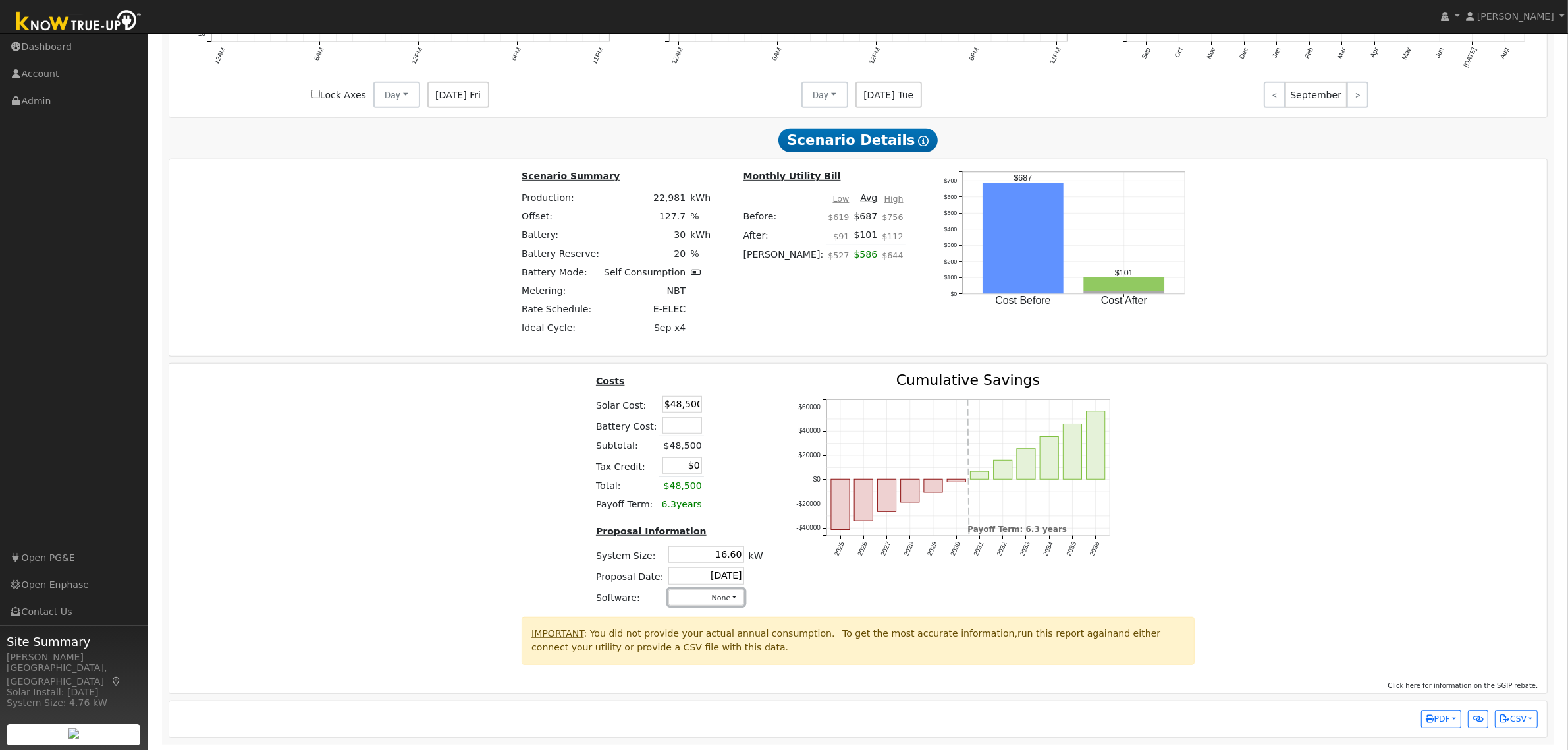
click at [720, 605] on button "None" at bounding box center [707, 597] width 76 height 17
click at [696, 488] on link "Aurora" at bounding box center [692, 479] width 94 height 19
click at [1213, 477] on div "Costs Solar Cost: $48,500 Battery Cost: Subtotal: $48,500 Tax Credit: $0 Total:…" at bounding box center [858, 495] width 1387 height 244
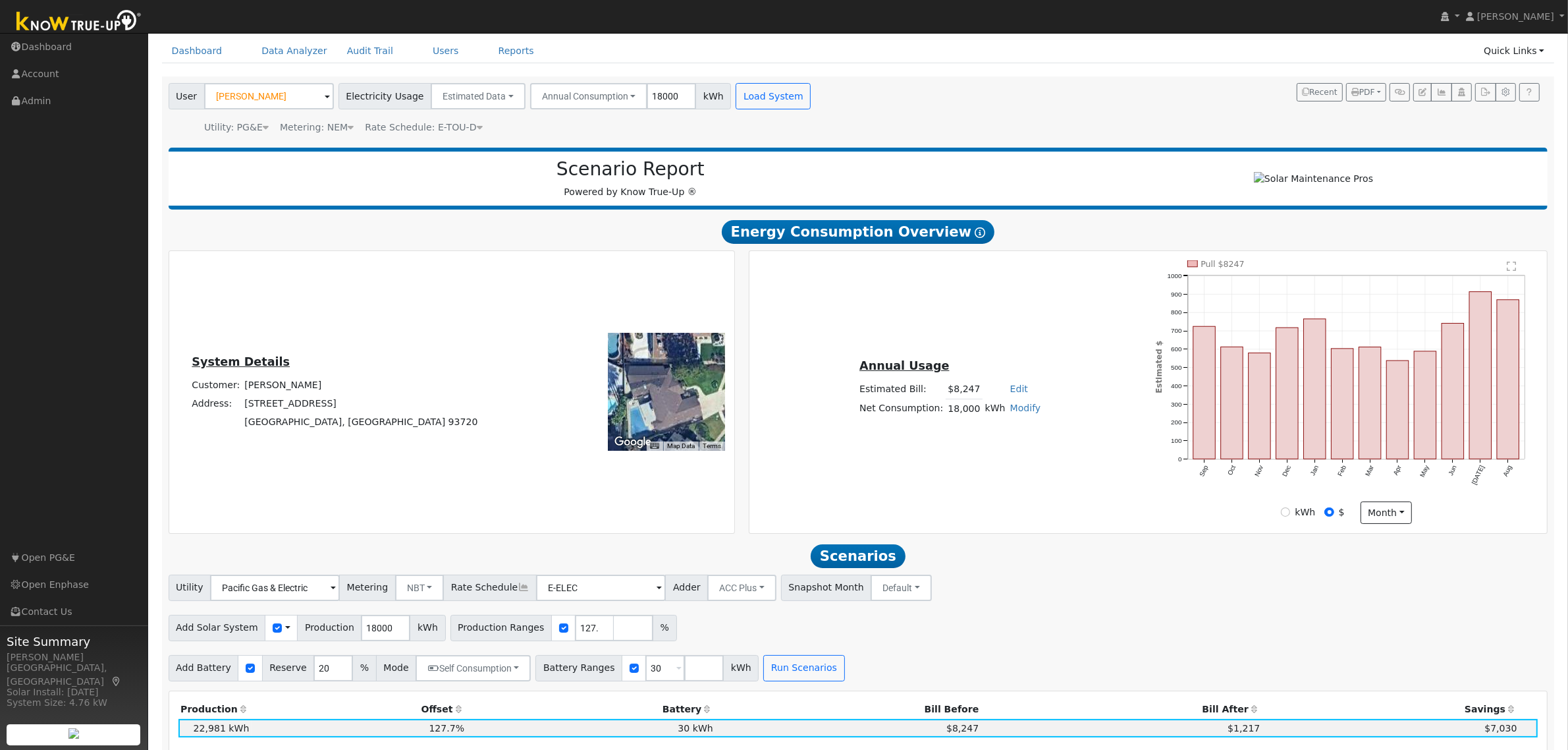
scroll to position [0, 0]
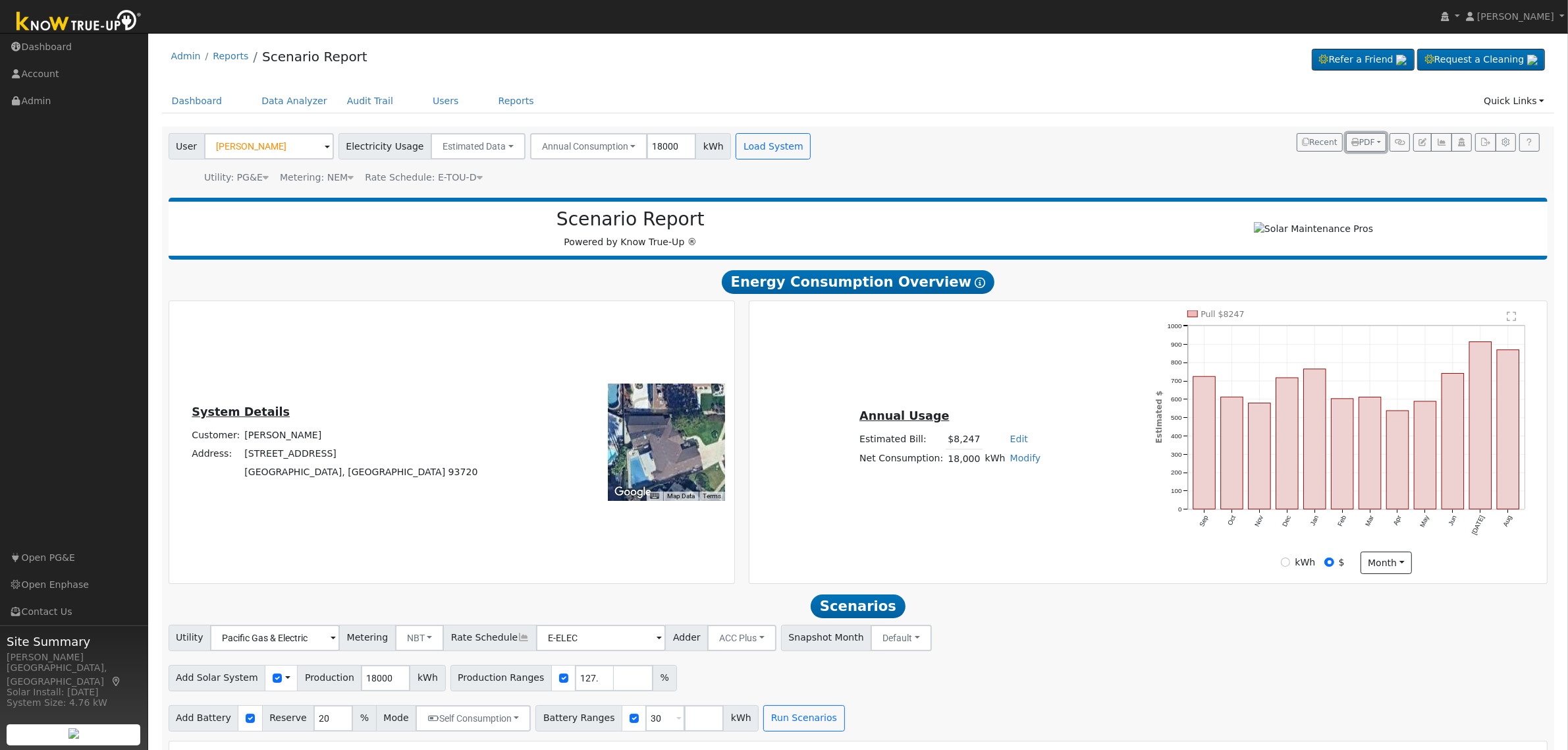
click at [1365, 143] on span "PDF" at bounding box center [1363, 142] width 23 height 9
click at [1326, 222] on link "Both" at bounding box center [1331, 226] width 108 height 19
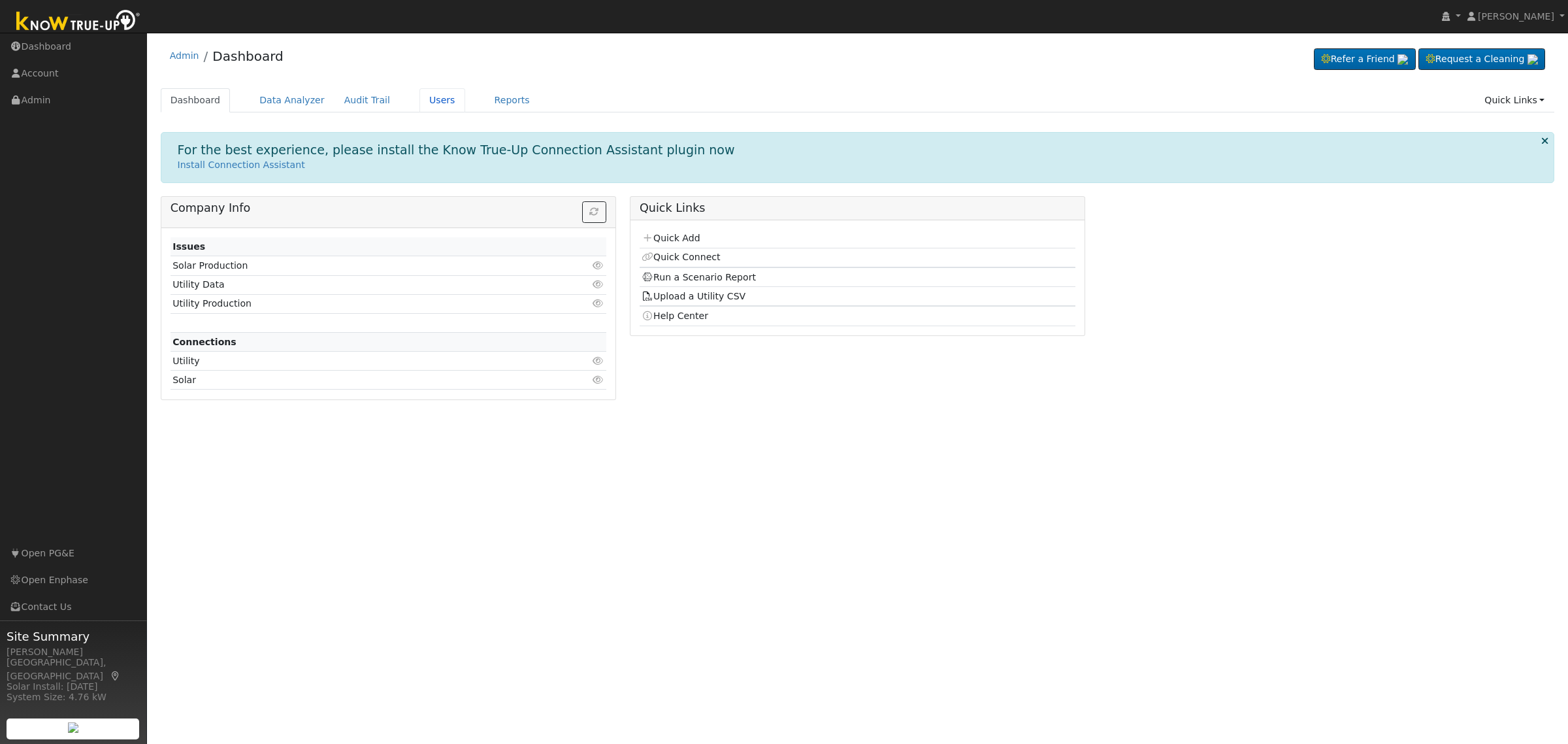
click at [426, 95] on link "Users" at bounding box center [442, 100] width 46 height 24
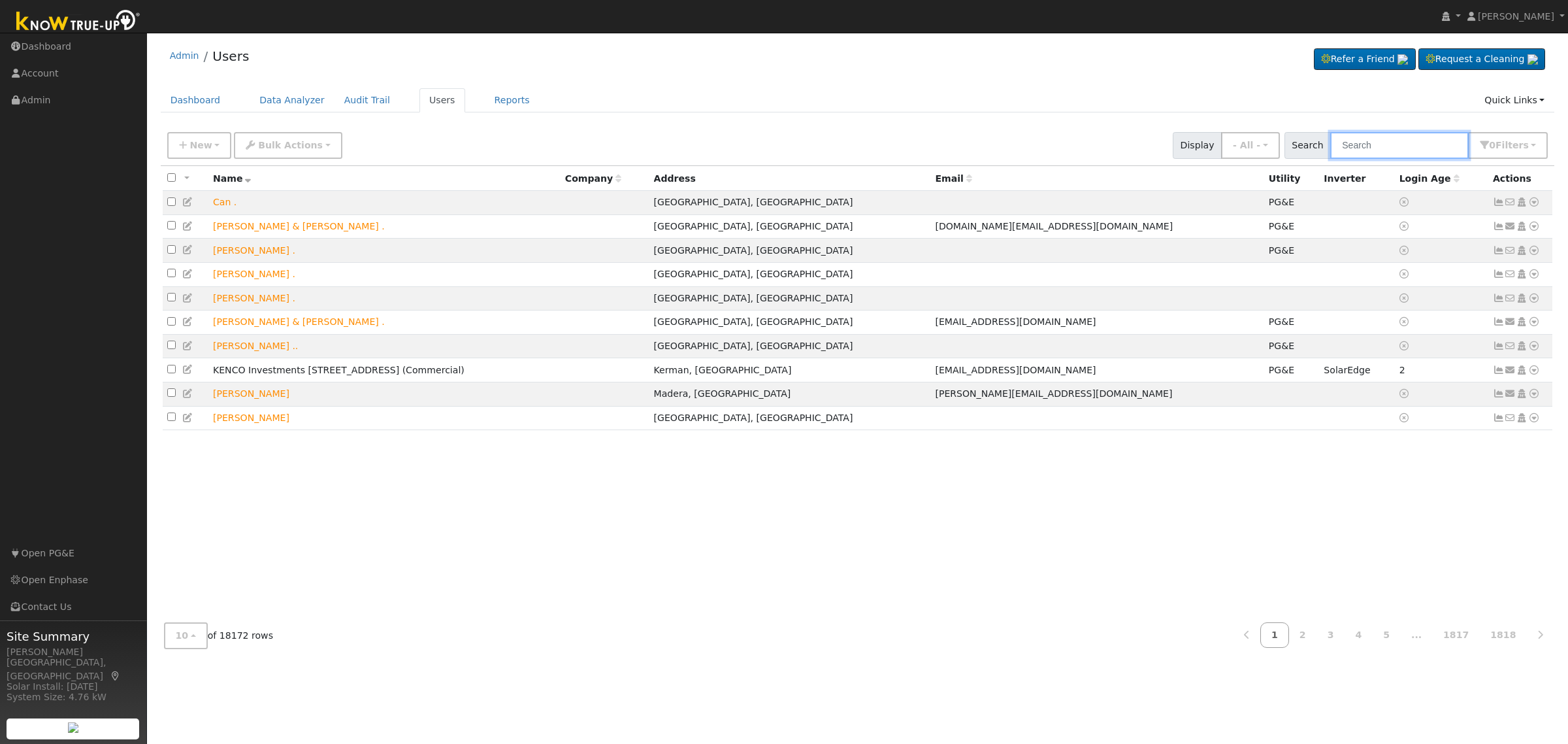
click at [1399, 140] on input "text" at bounding box center [1399, 145] width 138 height 27
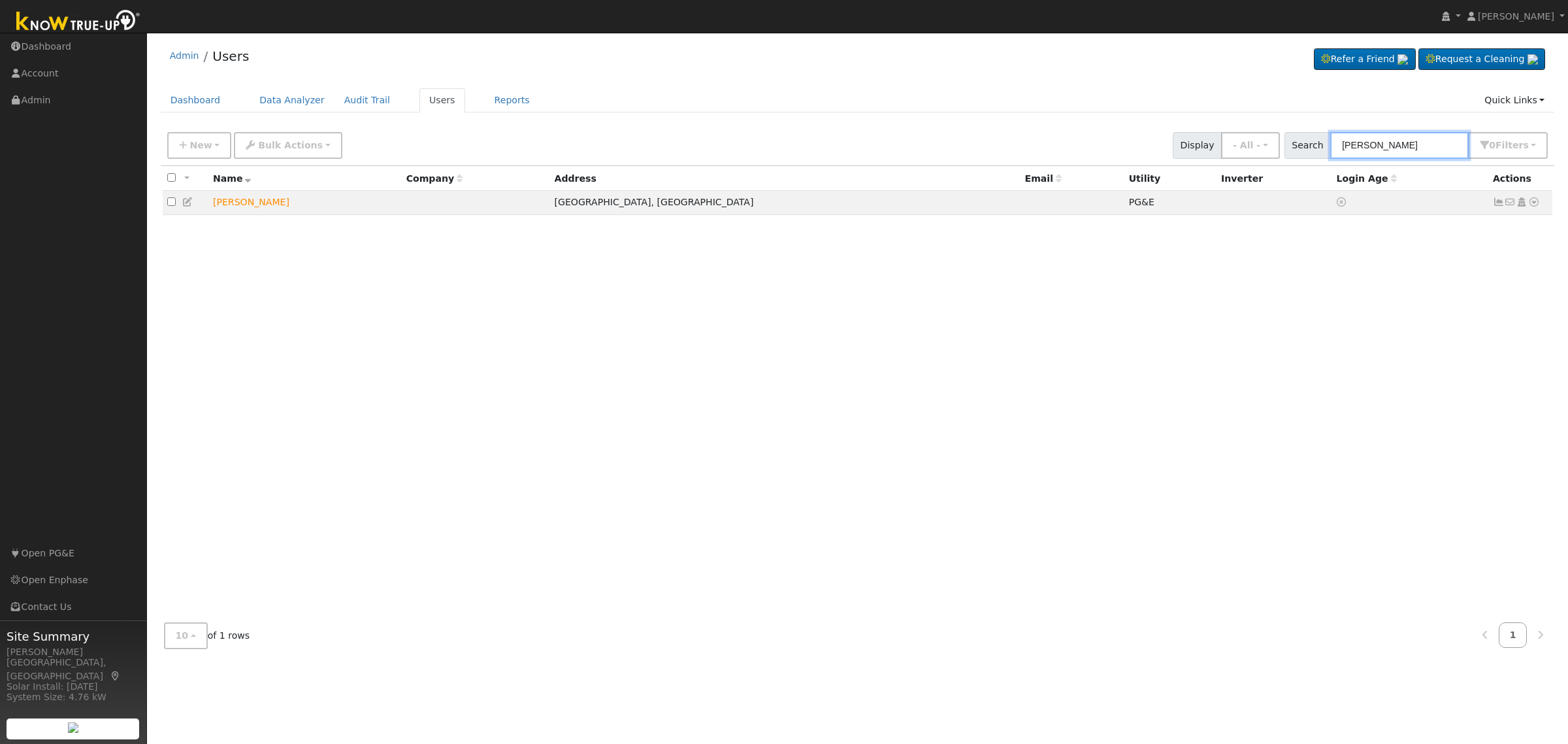
type input "alec durrant"
click at [1534, 202] on icon at bounding box center [1534, 202] width 12 height 9
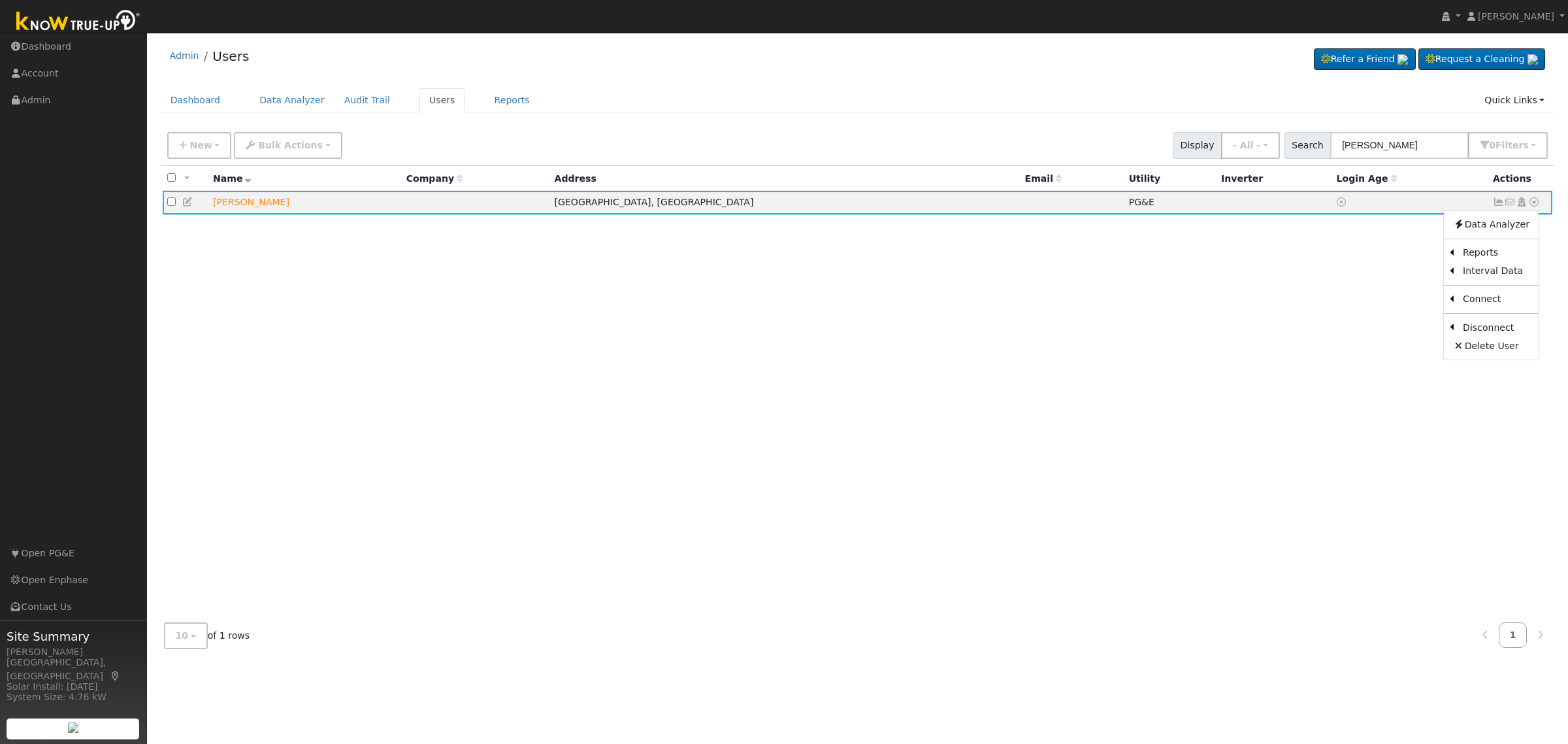
click at [0, 0] on link "Scenario" at bounding box center [0, 0] width 0 height 0
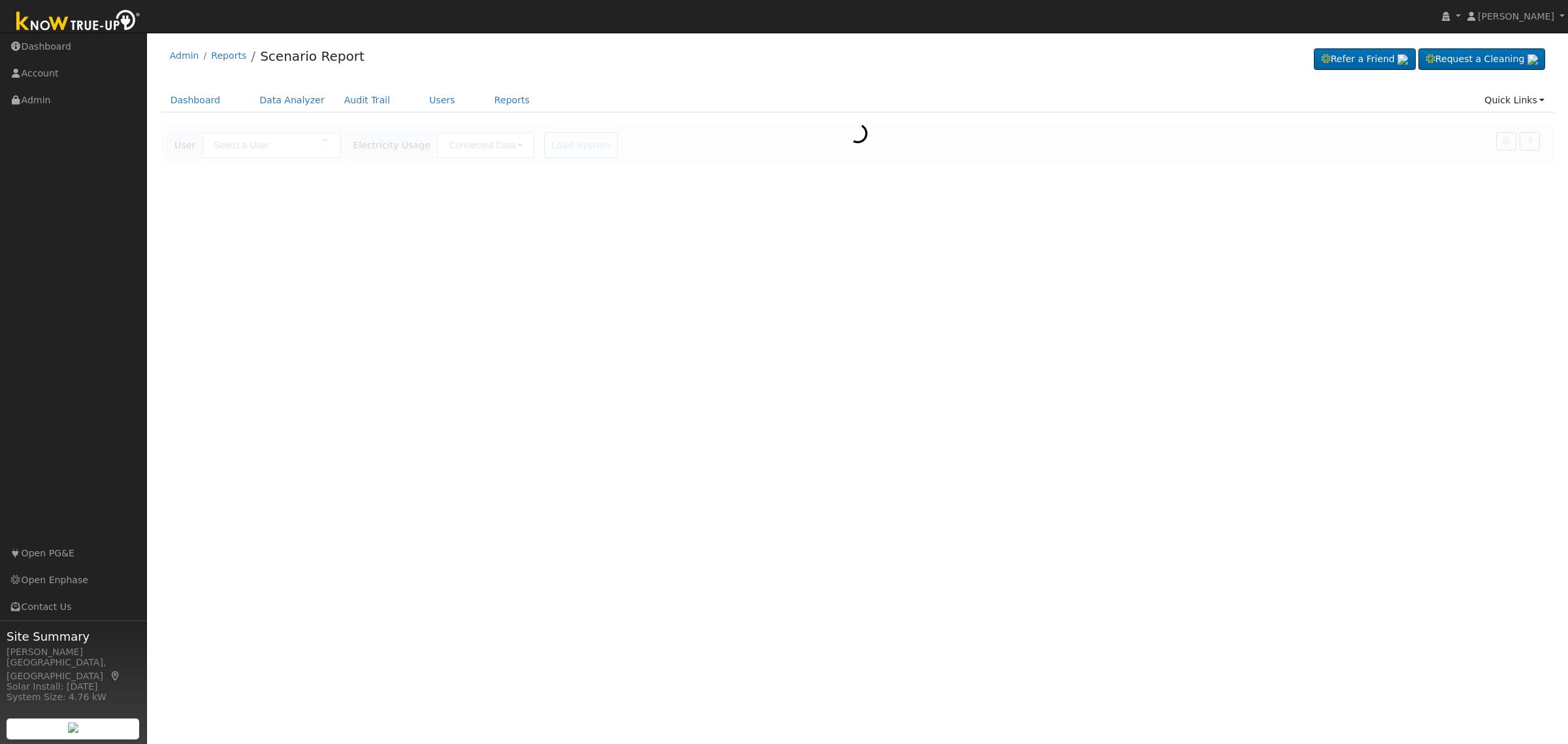
type input "[PERSON_NAME]"
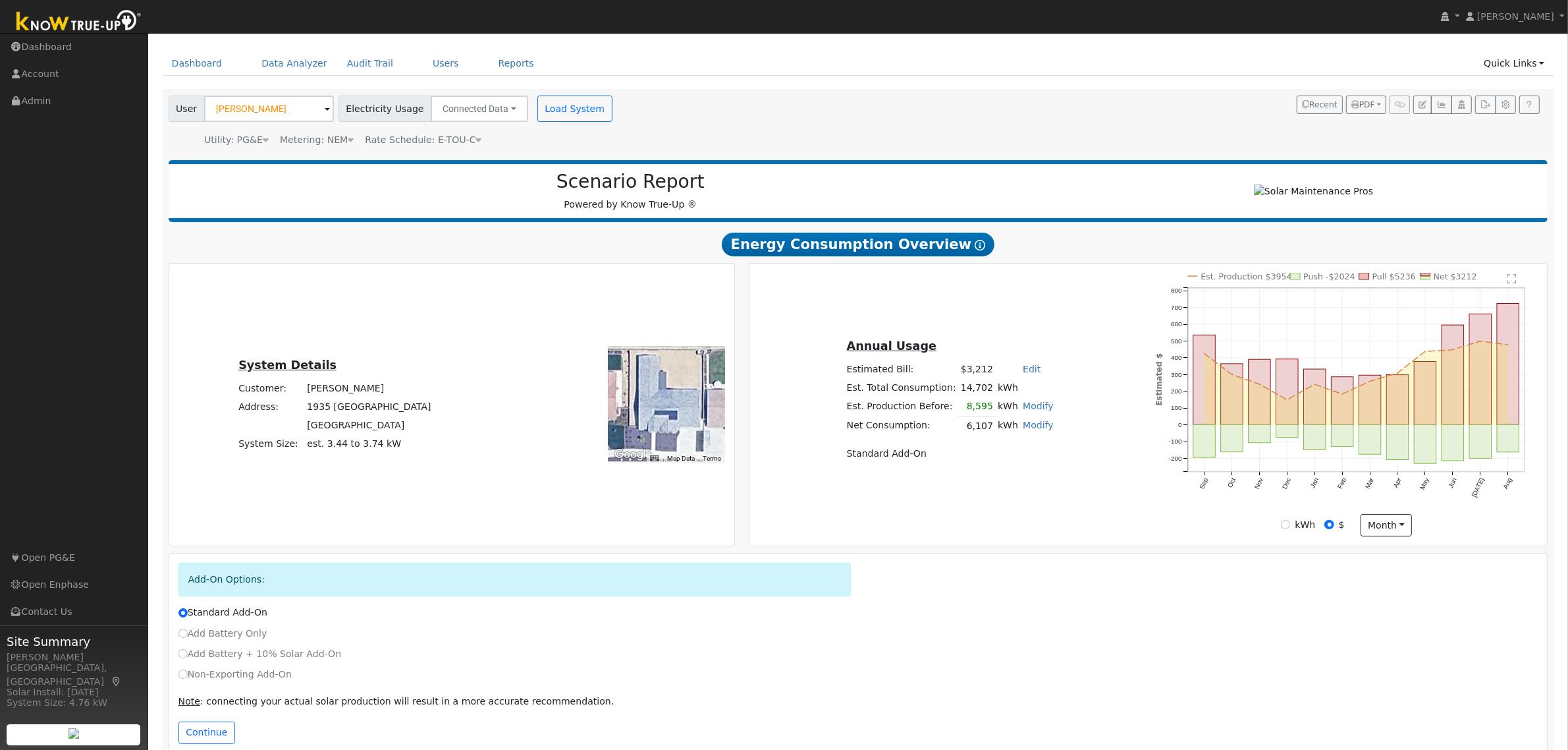
scroll to position [67, 0]
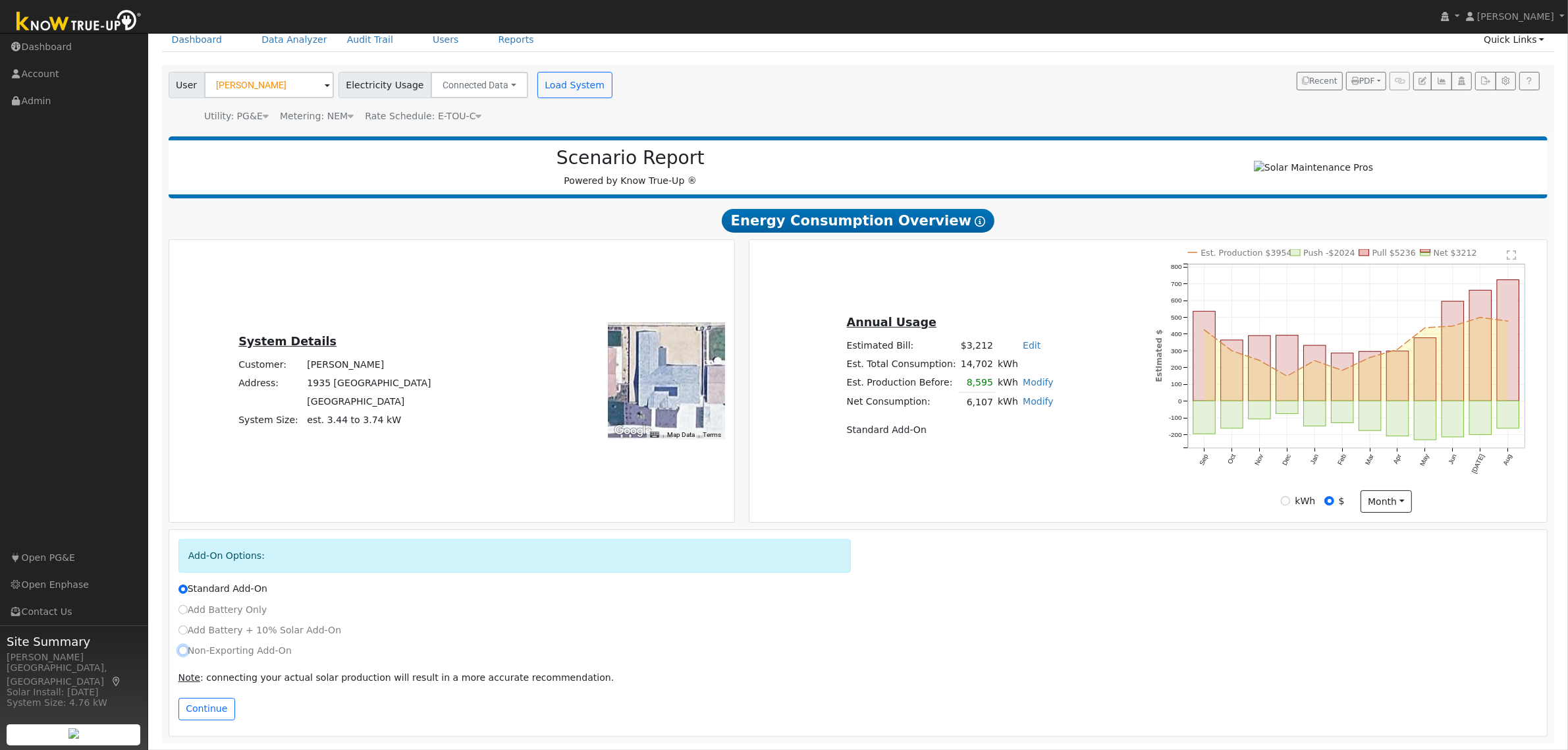
click at [182, 649] on input "Non-Exporting Add-On" at bounding box center [183, 649] width 9 height 9
radio input "true"
radio input "false"
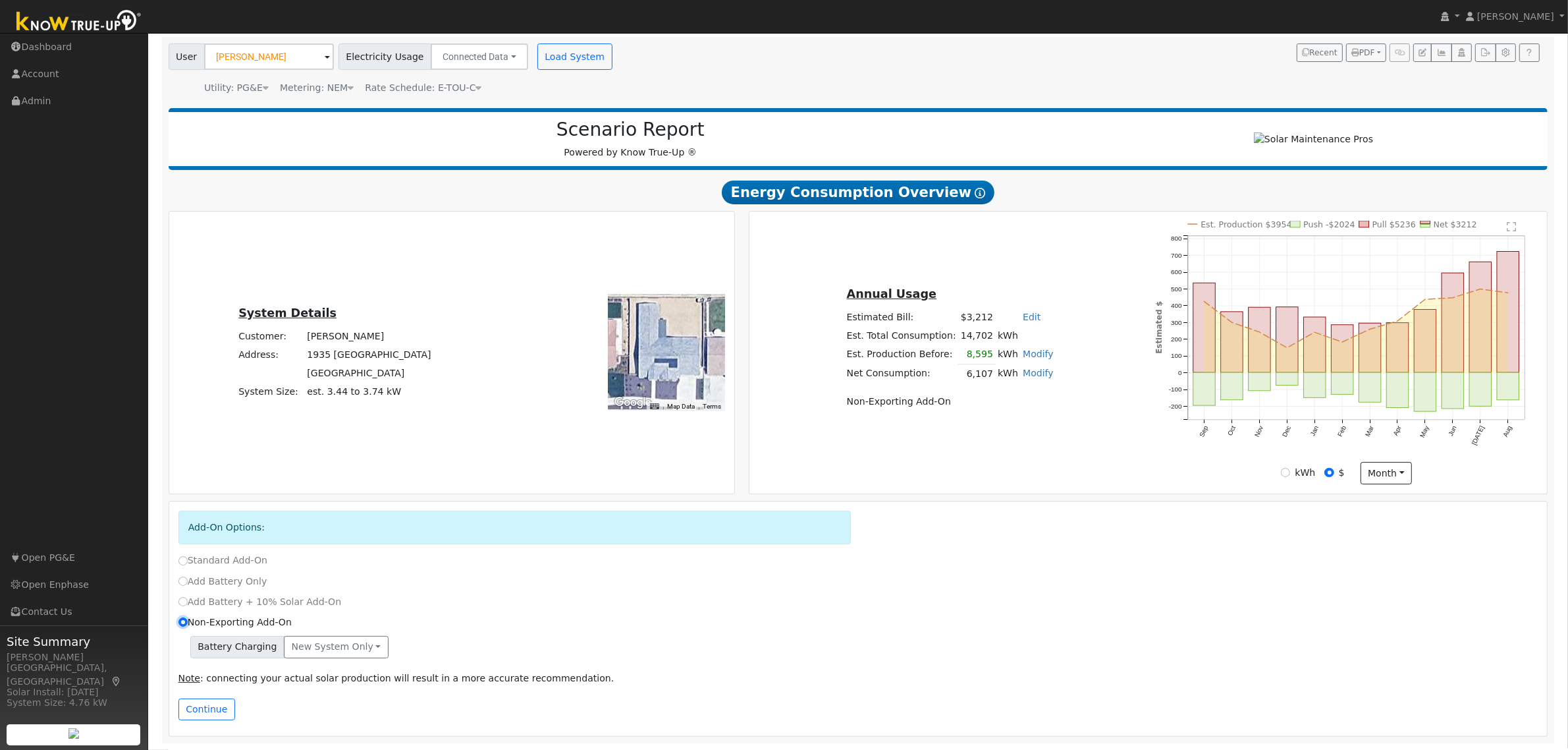
scroll to position [97, 0]
click at [205, 712] on button "Continue" at bounding box center [207, 709] width 57 height 22
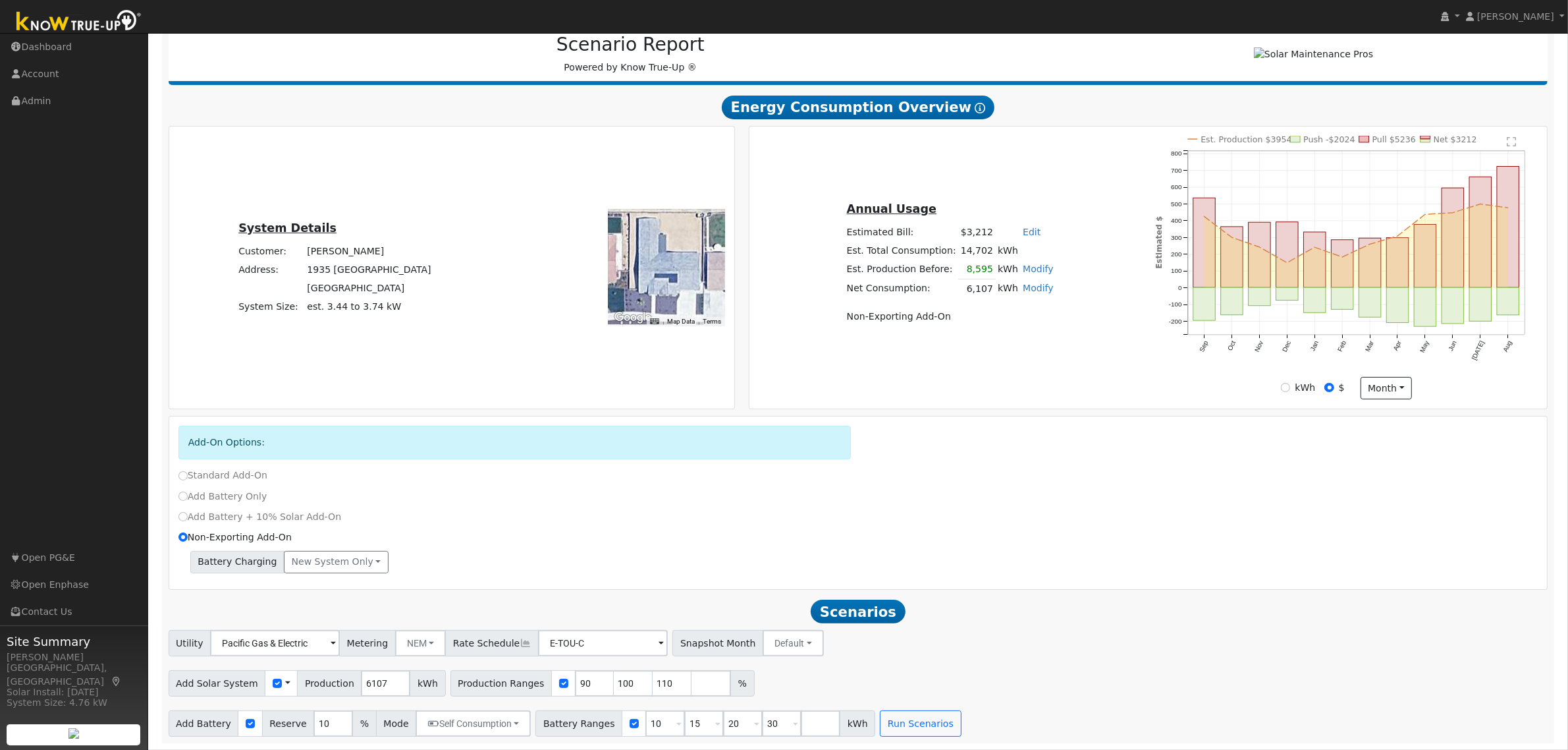
scroll to position [182, 0]
click at [575, 683] on input "90" at bounding box center [595, 683] width 39 height 26
type input "100"
type input "110"
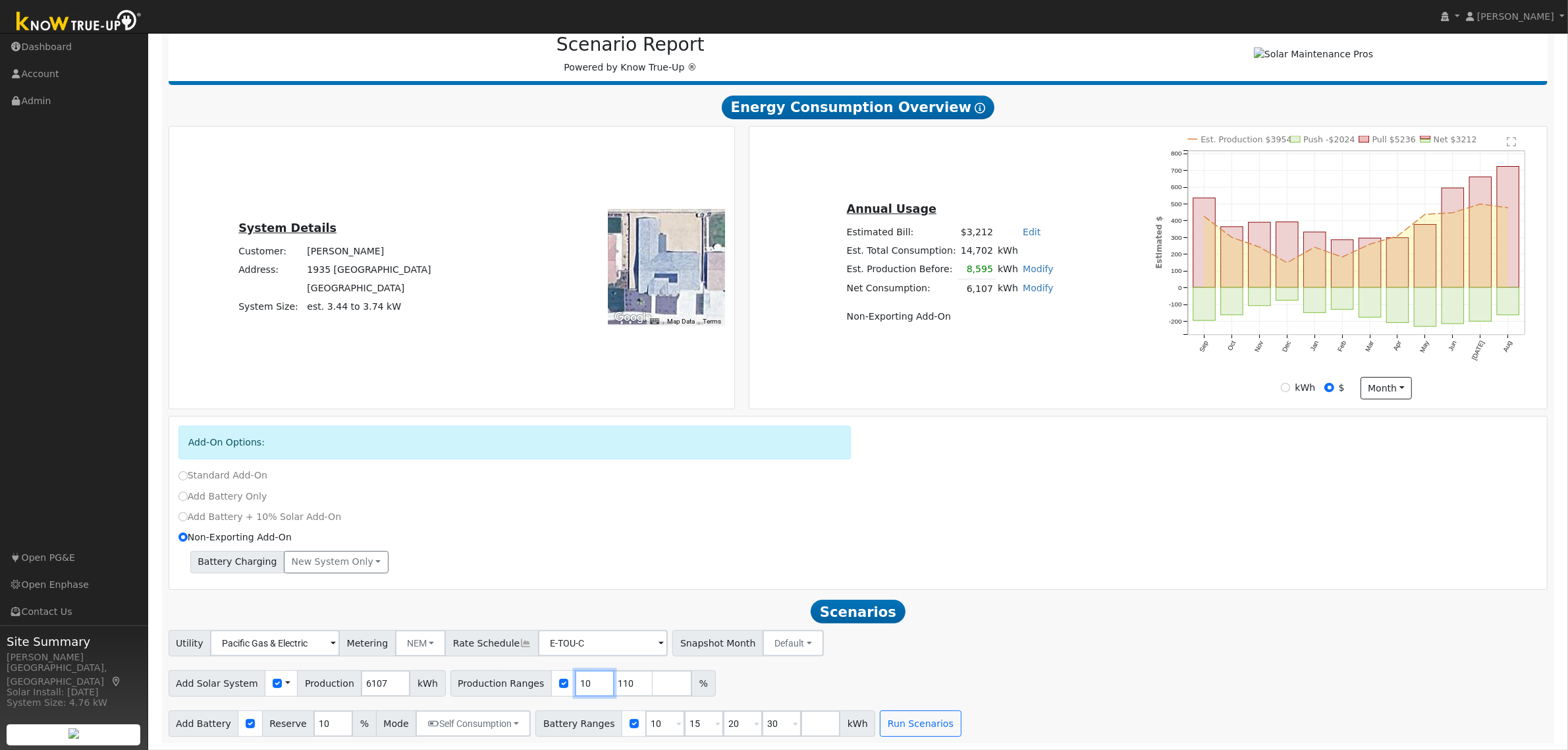
click at [575, 683] on input "10" at bounding box center [595, 683] width 39 height 26
type input "110"
click at [575, 683] on input "110" at bounding box center [595, 683] width 39 height 26
type input "1"
click at [575, 683] on input "1" at bounding box center [595, 683] width 39 height 26
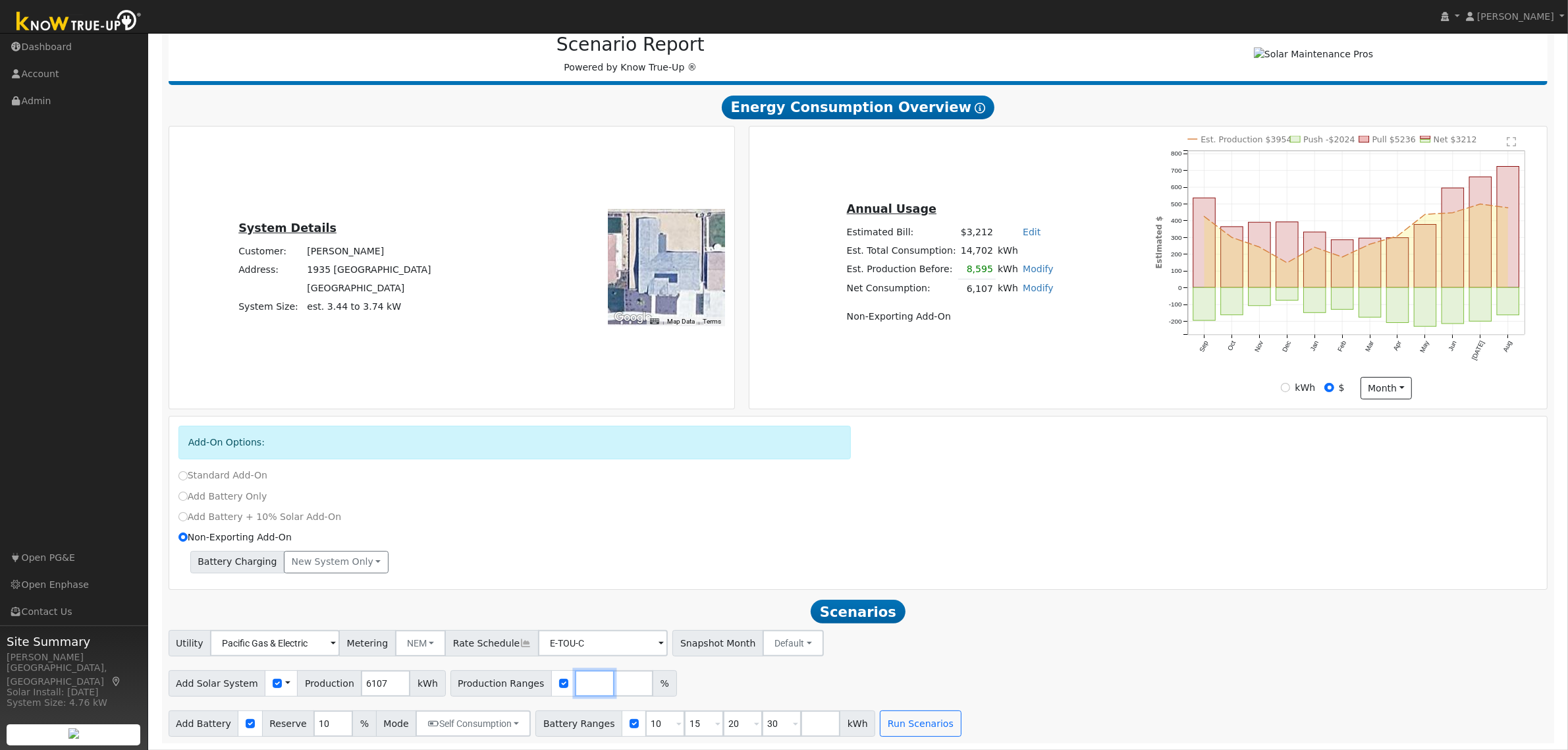
click at [575, 683] on input "number" at bounding box center [595, 683] width 39 height 26
type input "112.3"
click at [313, 720] on input "10" at bounding box center [333, 723] width 39 height 26
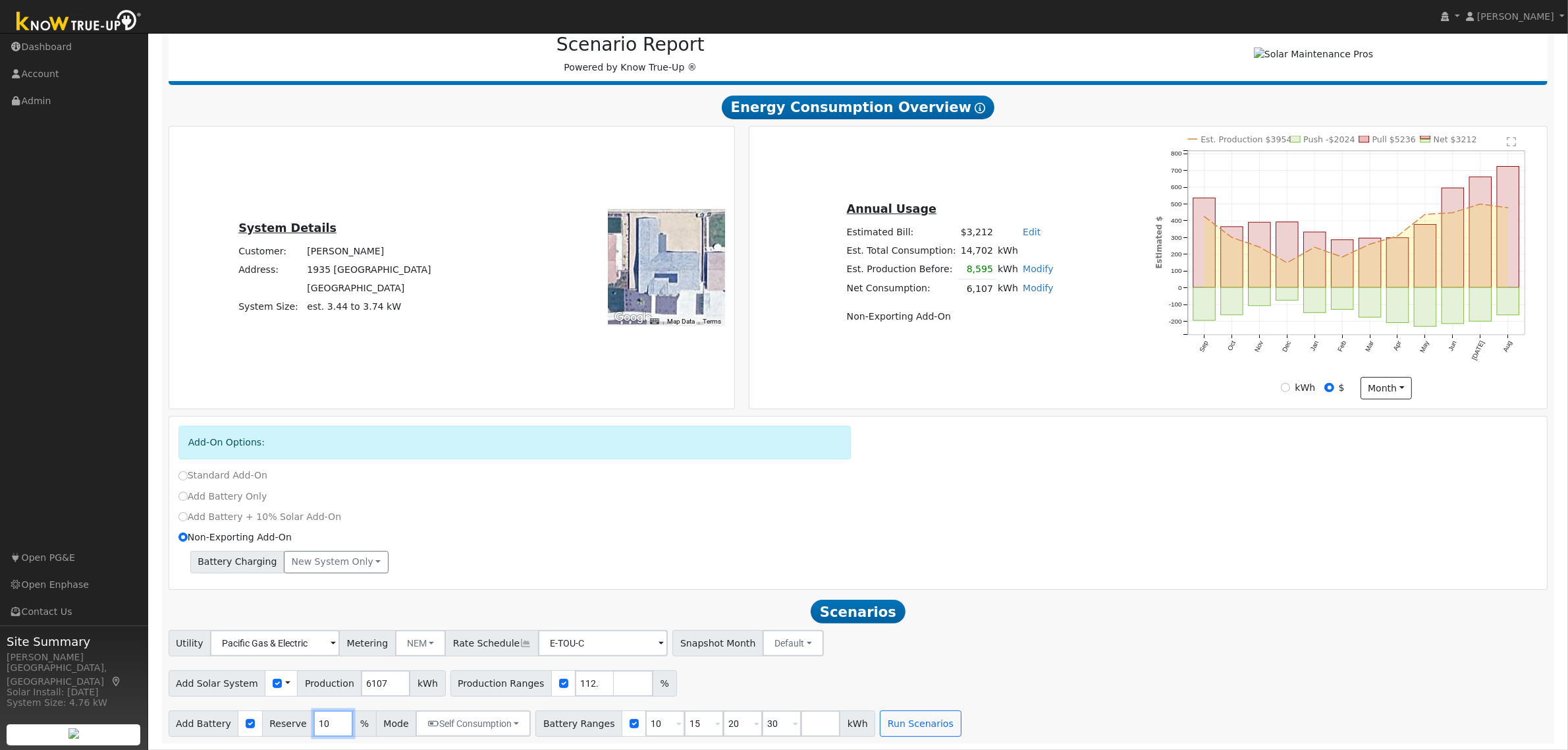
click at [313, 720] on input "10" at bounding box center [333, 723] width 39 height 26
type input "20"
click at [645, 720] on input "10" at bounding box center [665, 723] width 39 height 26
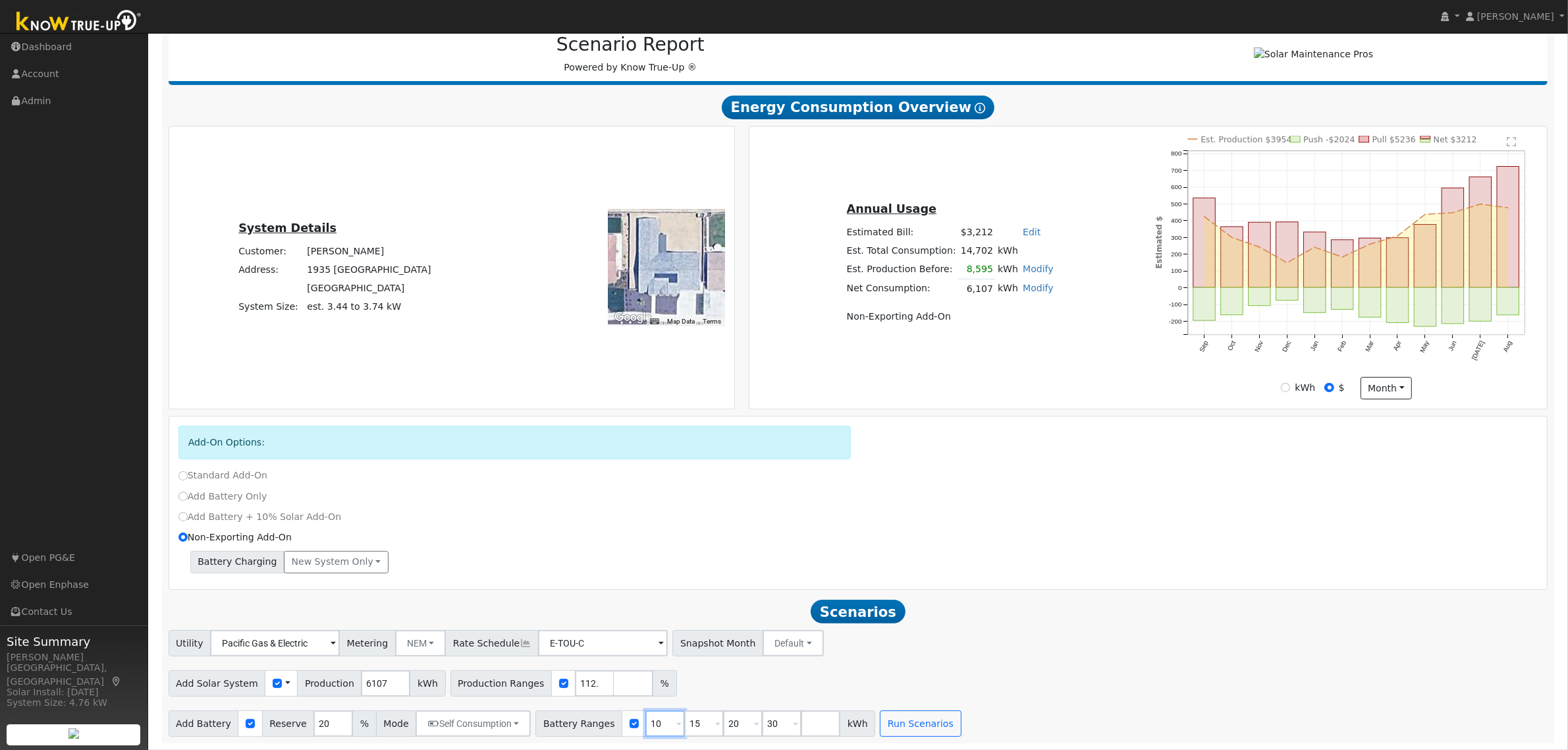
click at [645, 720] on input "10" at bounding box center [665, 723] width 39 height 26
type input "15"
type input "20"
type input "30"
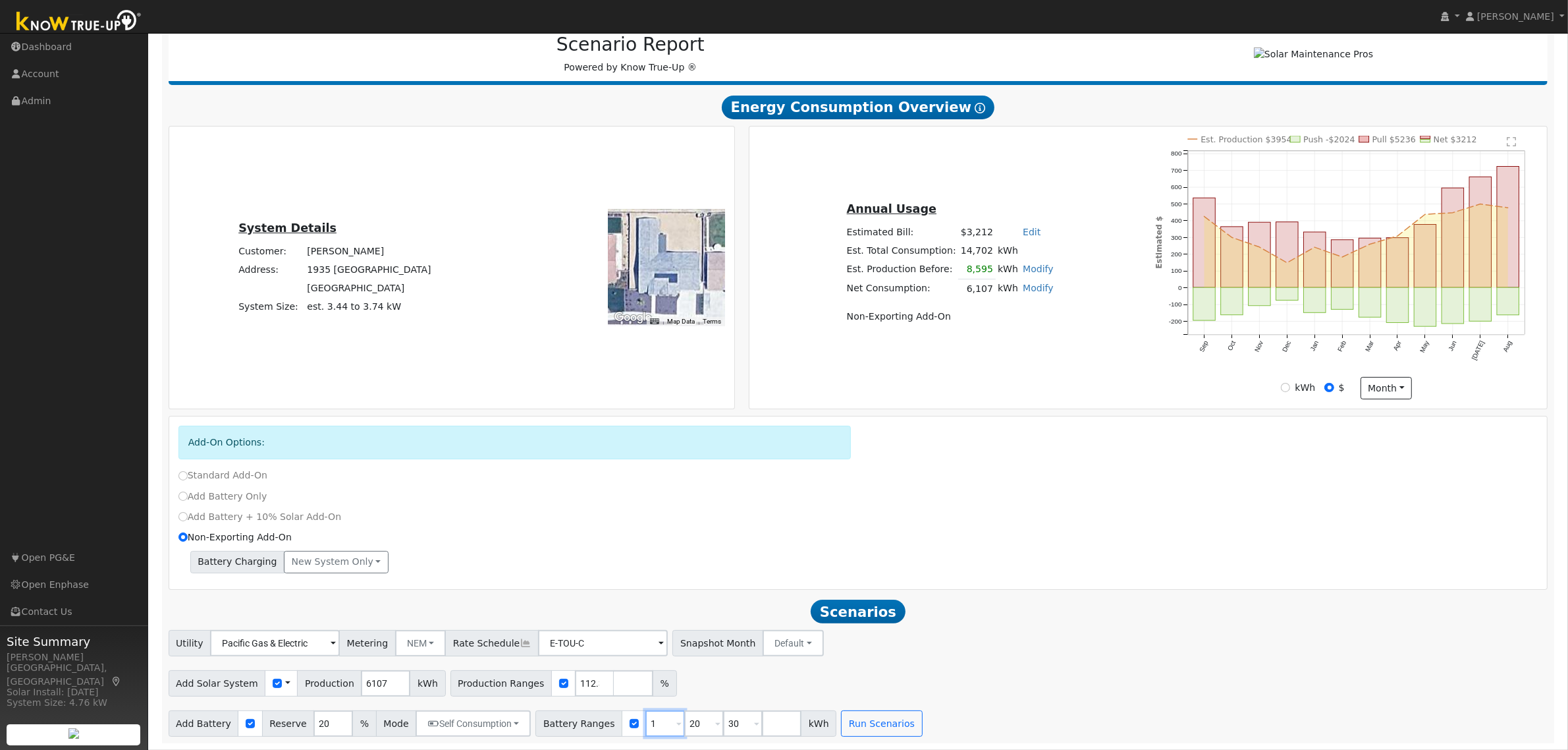
type input "20"
type input "30"
click at [645, 728] on input "20" at bounding box center [665, 723] width 39 height 26
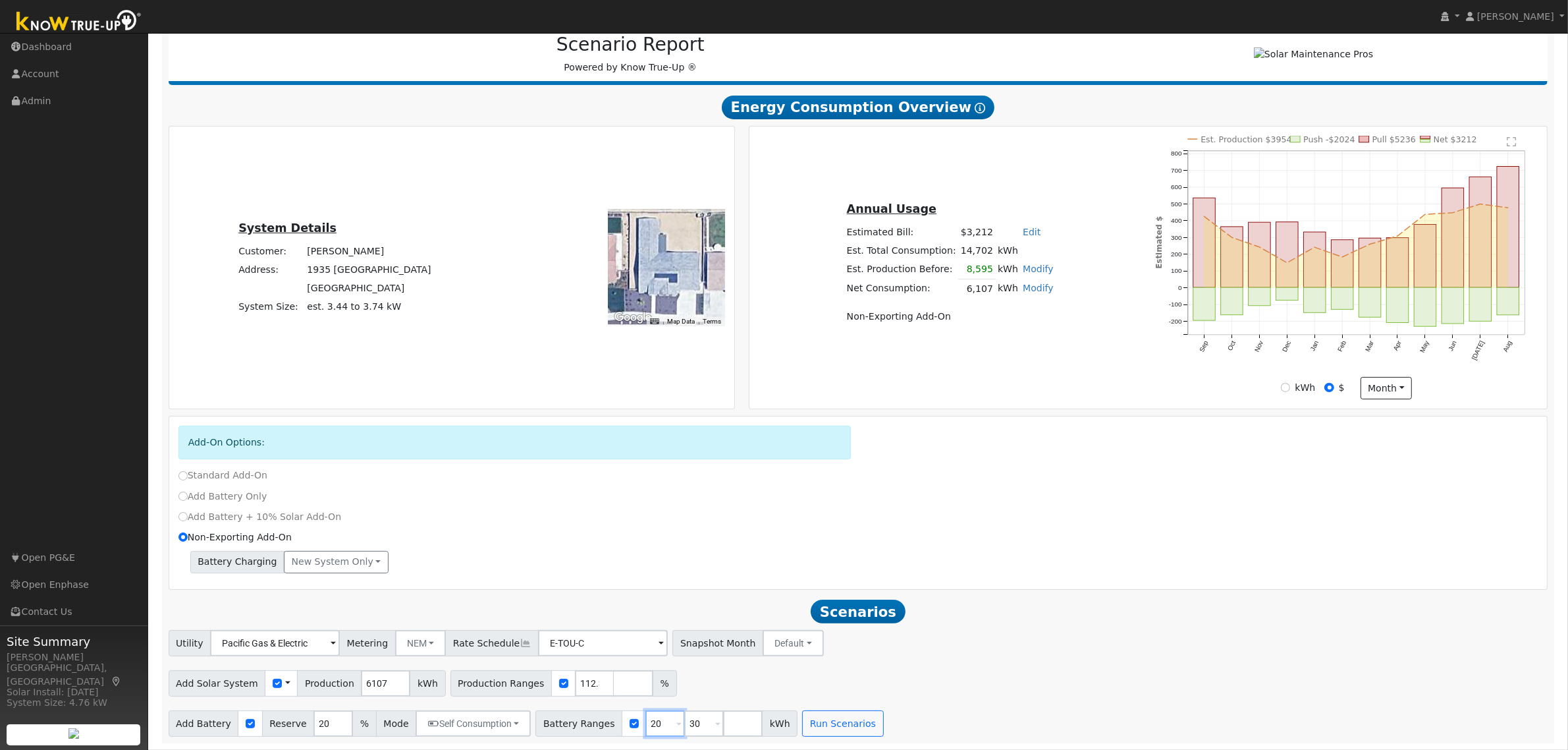
type input "30"
type input "3"
click at [645, 728] on input "3" at bounding box center [665, 723] width 39 height 26
click at [645, 728] on input "number" at bounding box center [665, 723] width 39 height 26
type input "15"
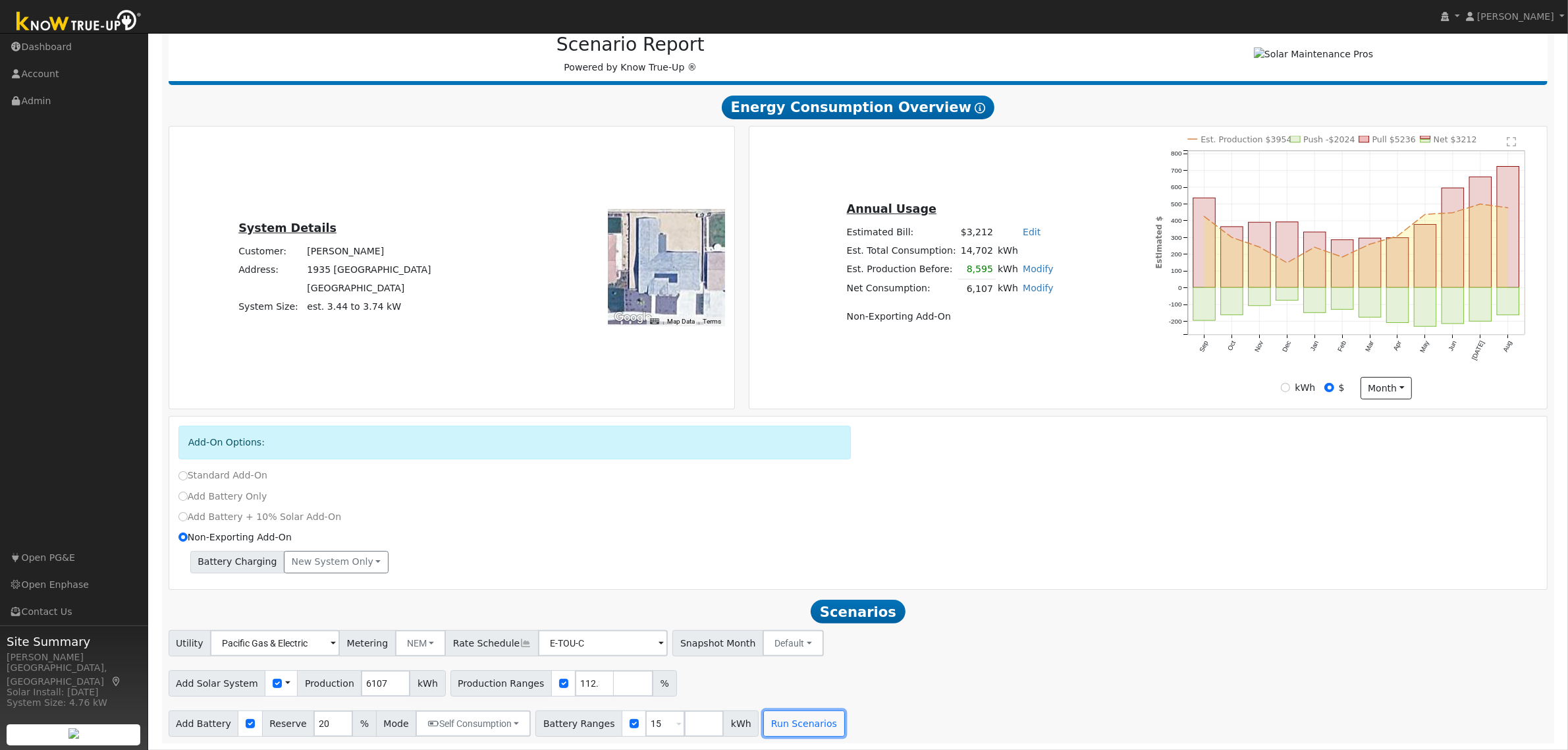
click at [792, 724] on button "Run Scenarios" at bounding box center [804, 723] width 81 height 26
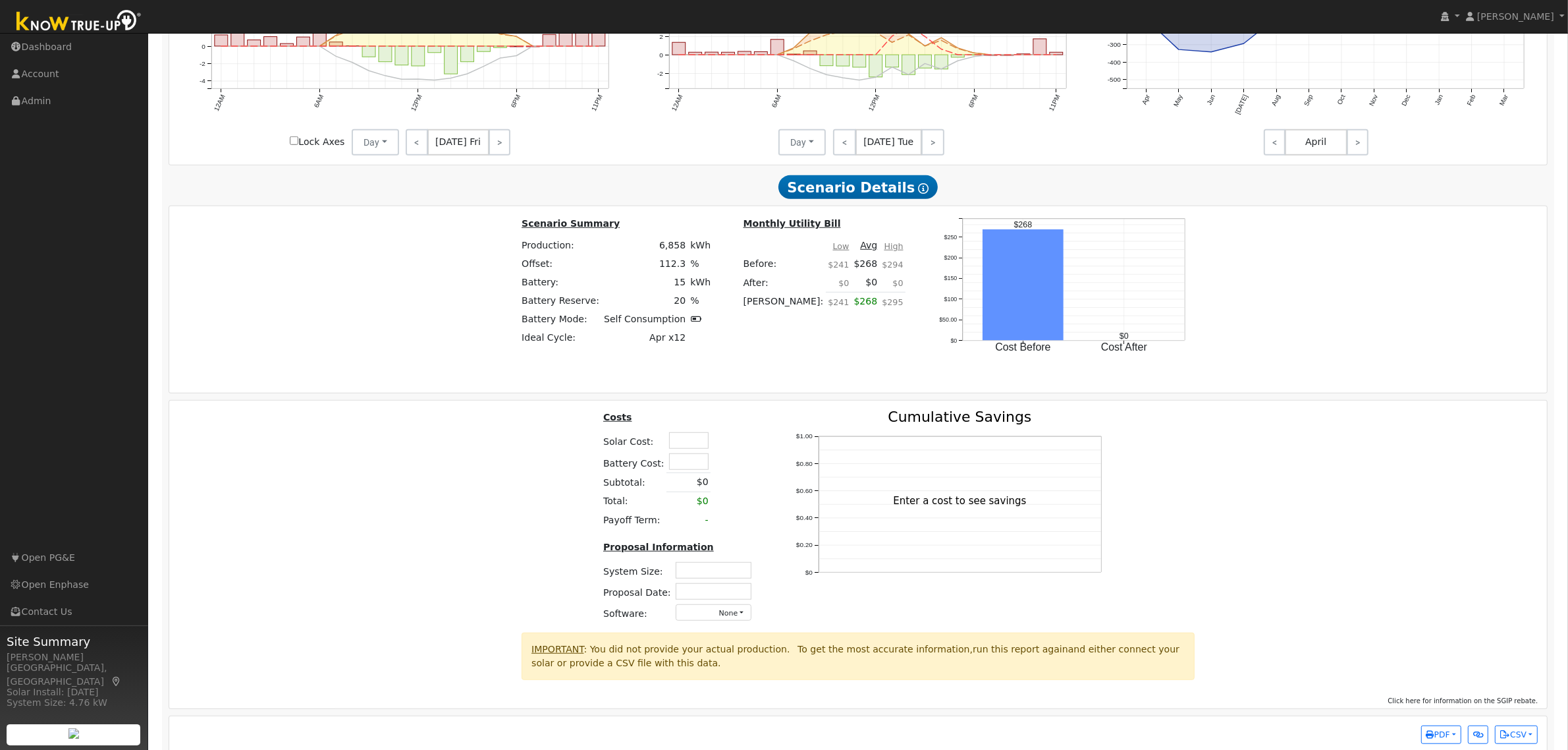
scroll to position [1217, 0]
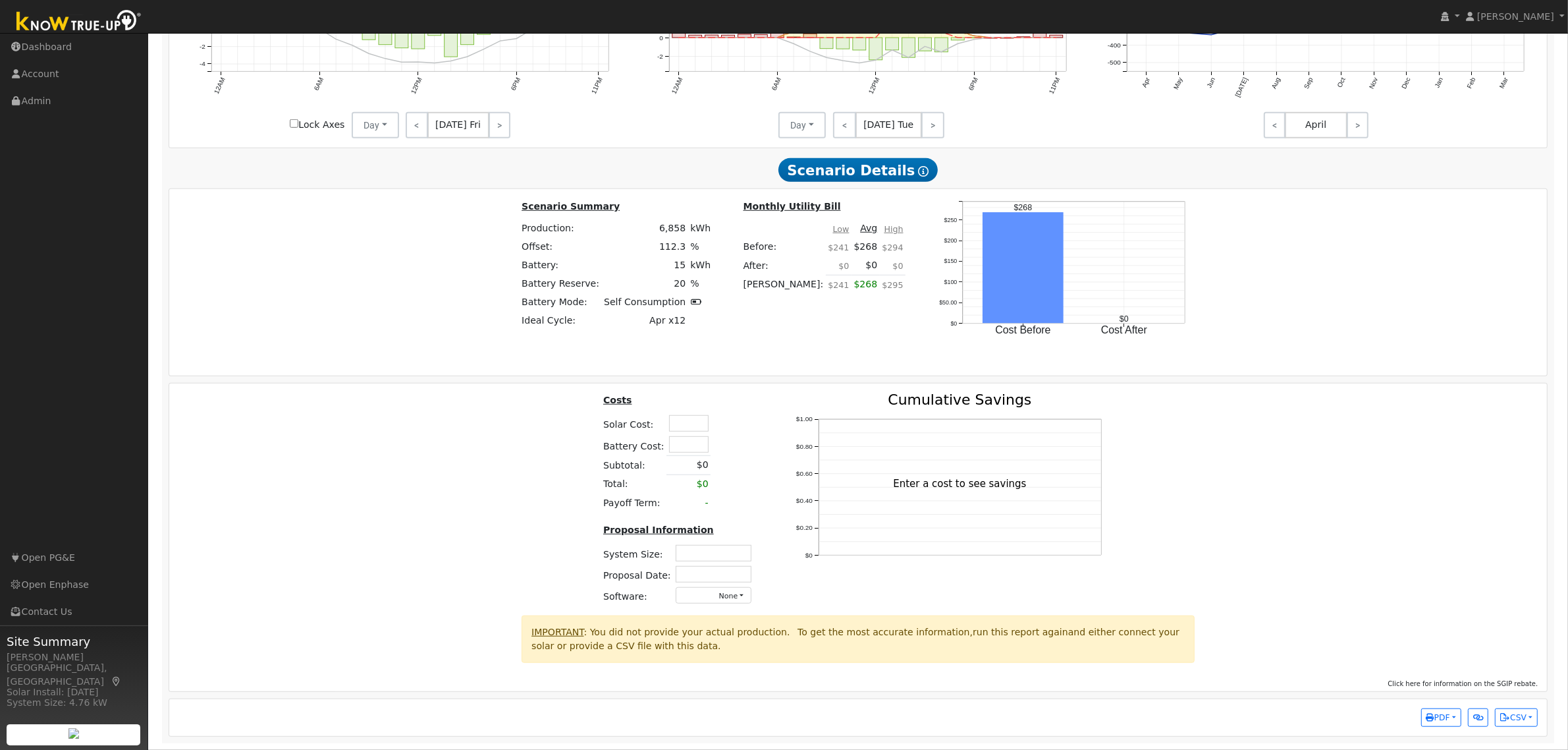
click at [700, 416] on input "text" at bounding box center [688, 423] width 39 height 17
type input "$39,250"
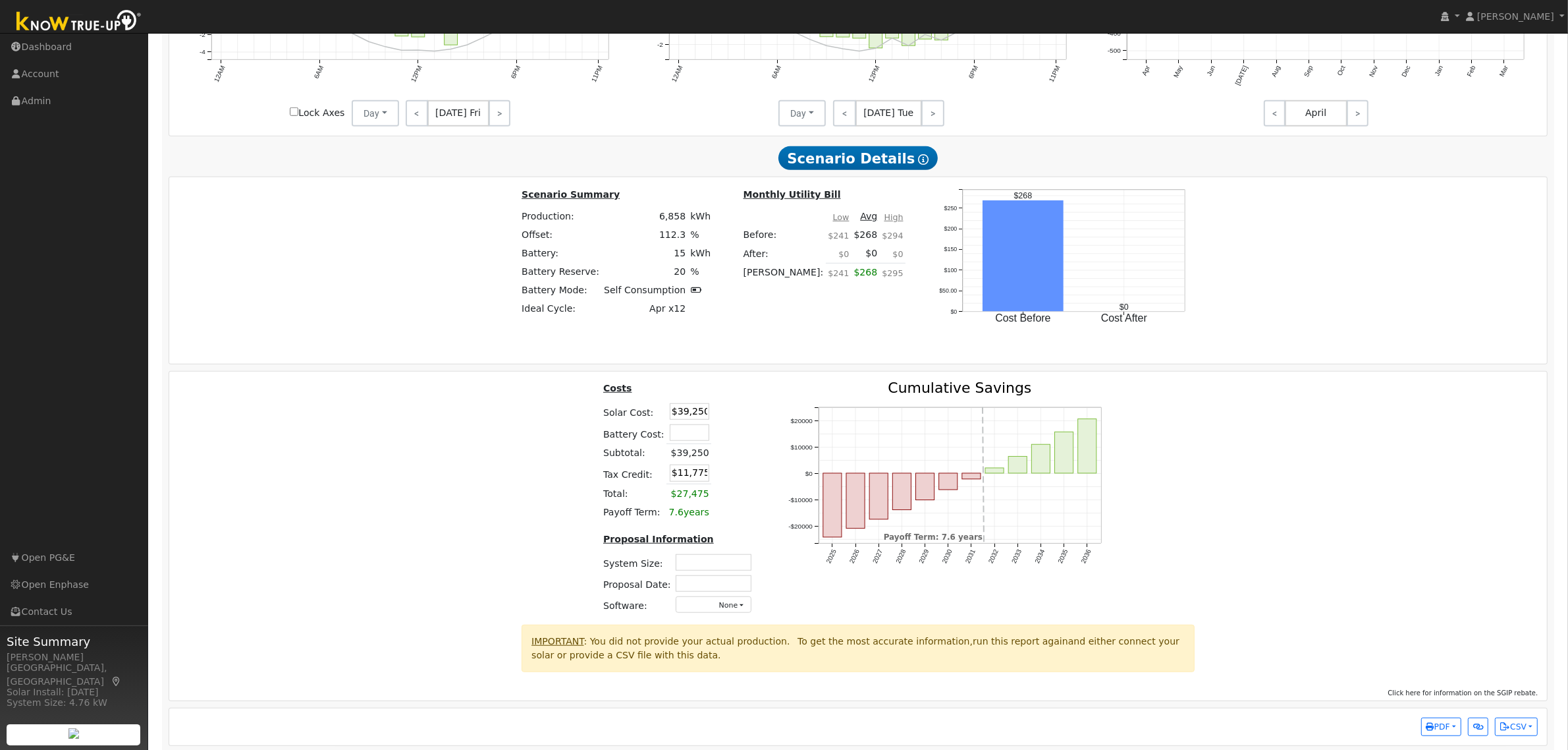
click at [1238, 505] on div "Costs Solar Cost: $39,250 Battery Cost: Subtotal: $39,250 Tax Credit: $11,775 T…" at bounding box center [858, 503] width 1387 height 244
click at [720, 570] on input "text" at bounding box center [714, 562] width 76 height 17
type input "4.10"
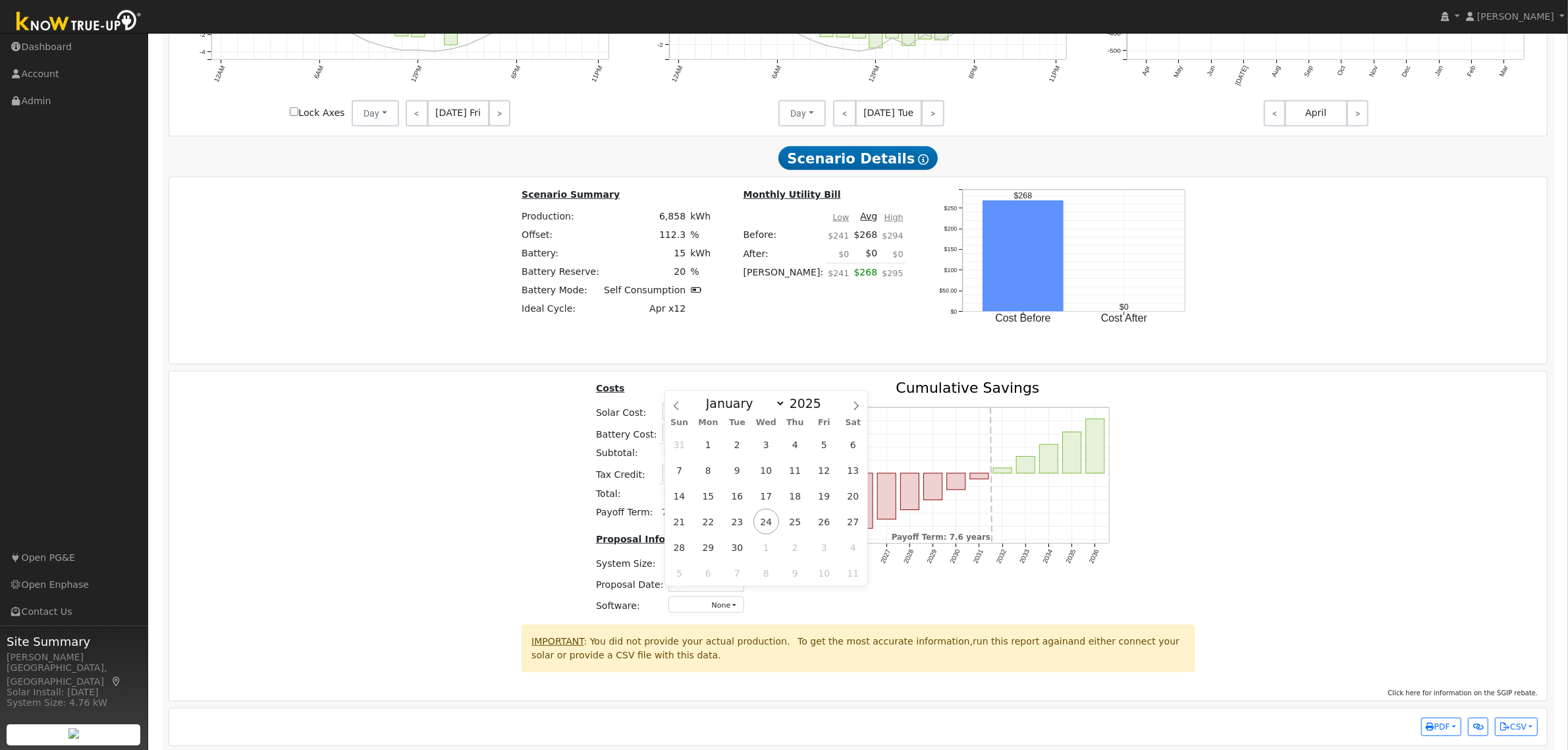
click at [707, 592] on input "text" at bounding box center [707, 583] width 76 height 17
click at [769, 518] on span "24" at bounding box center [766, 521] width 25 height 25
type input "[DATE]"
click at [1494, 571] on div "Costs Solar Cost: $39,250 Battery Cost: Subtotal: $39,250 Tax Credit: $11,775 T…" at bounding box center [858, 503] width 1387 height 244
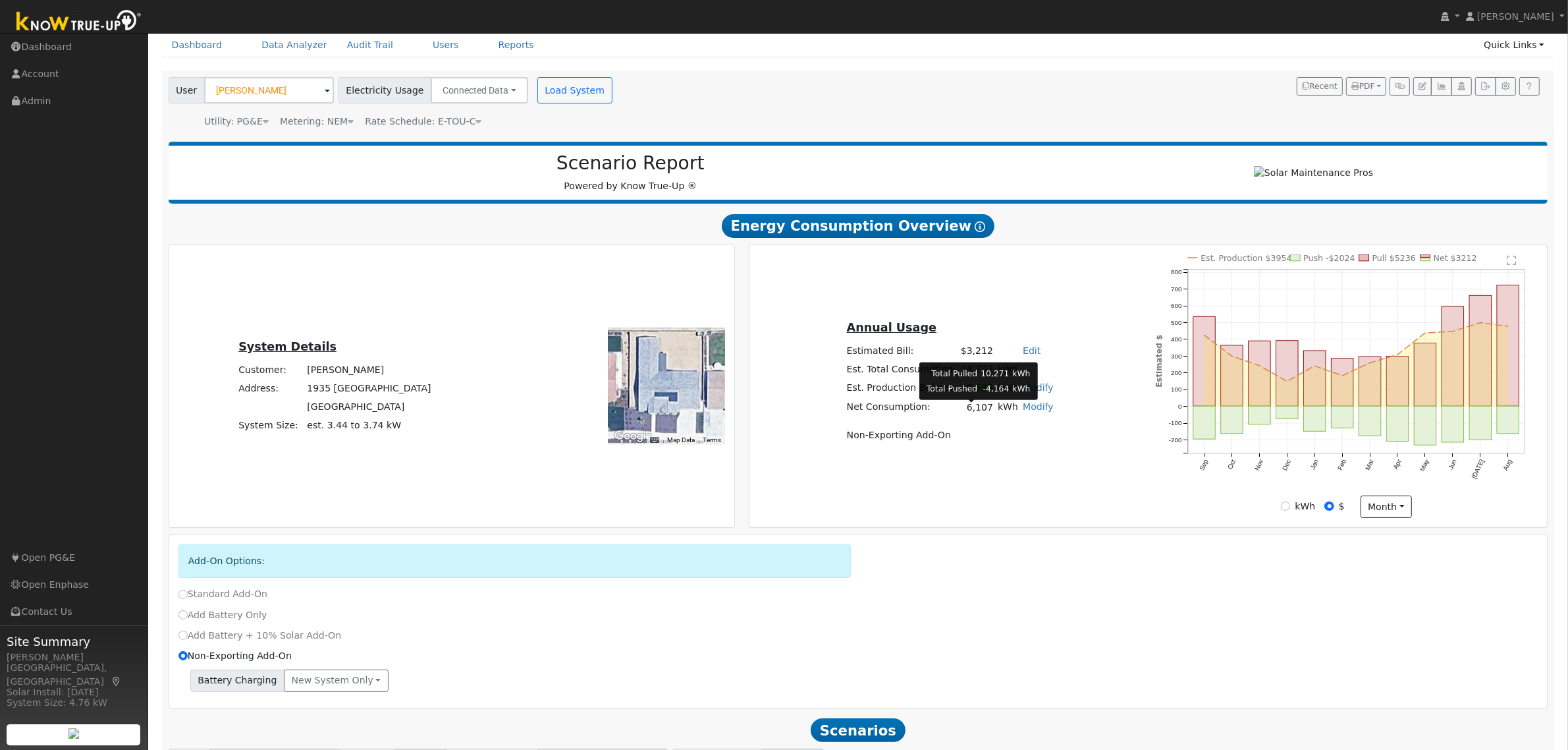
scroll to position [0, 0]
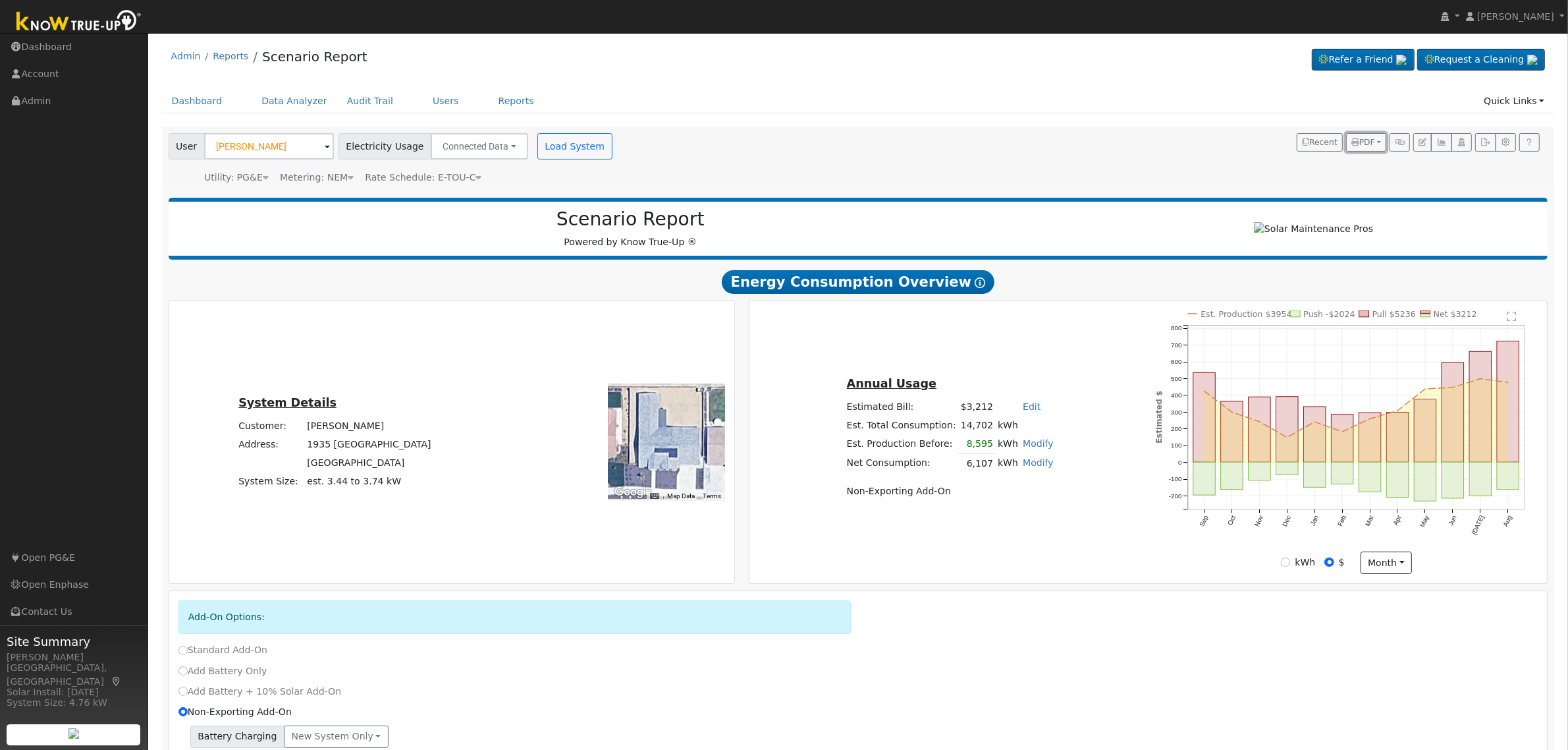
click at [1360, 145] on span "PDF" at bounding box center [1363, 142] width 23 height 9
click at [1317, 223] on link "Both" at bounding box center [1331, 226] width 108 height 19
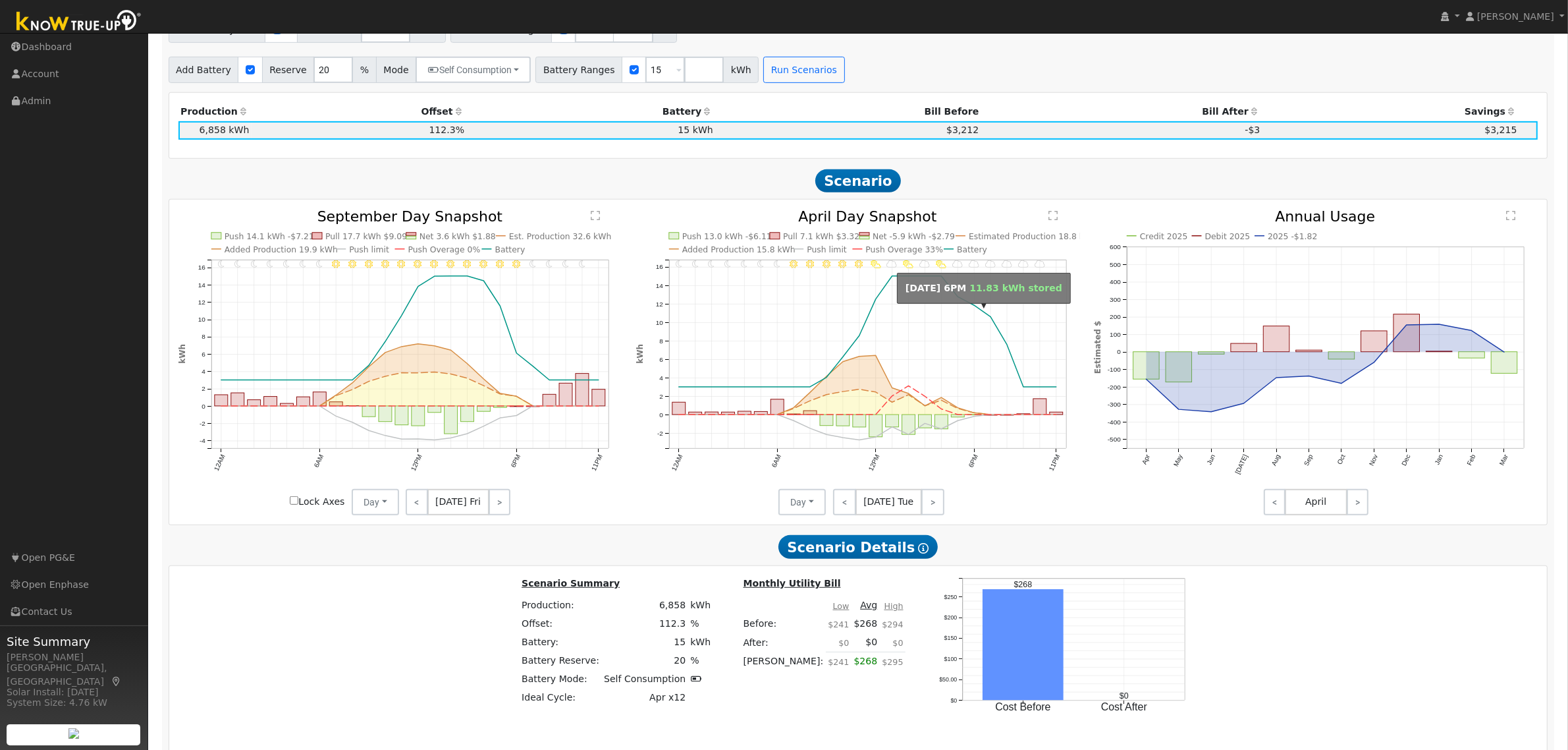
scroll to position [823, 0]
